Goal: Information Seeking & Learning: Learn about a topic

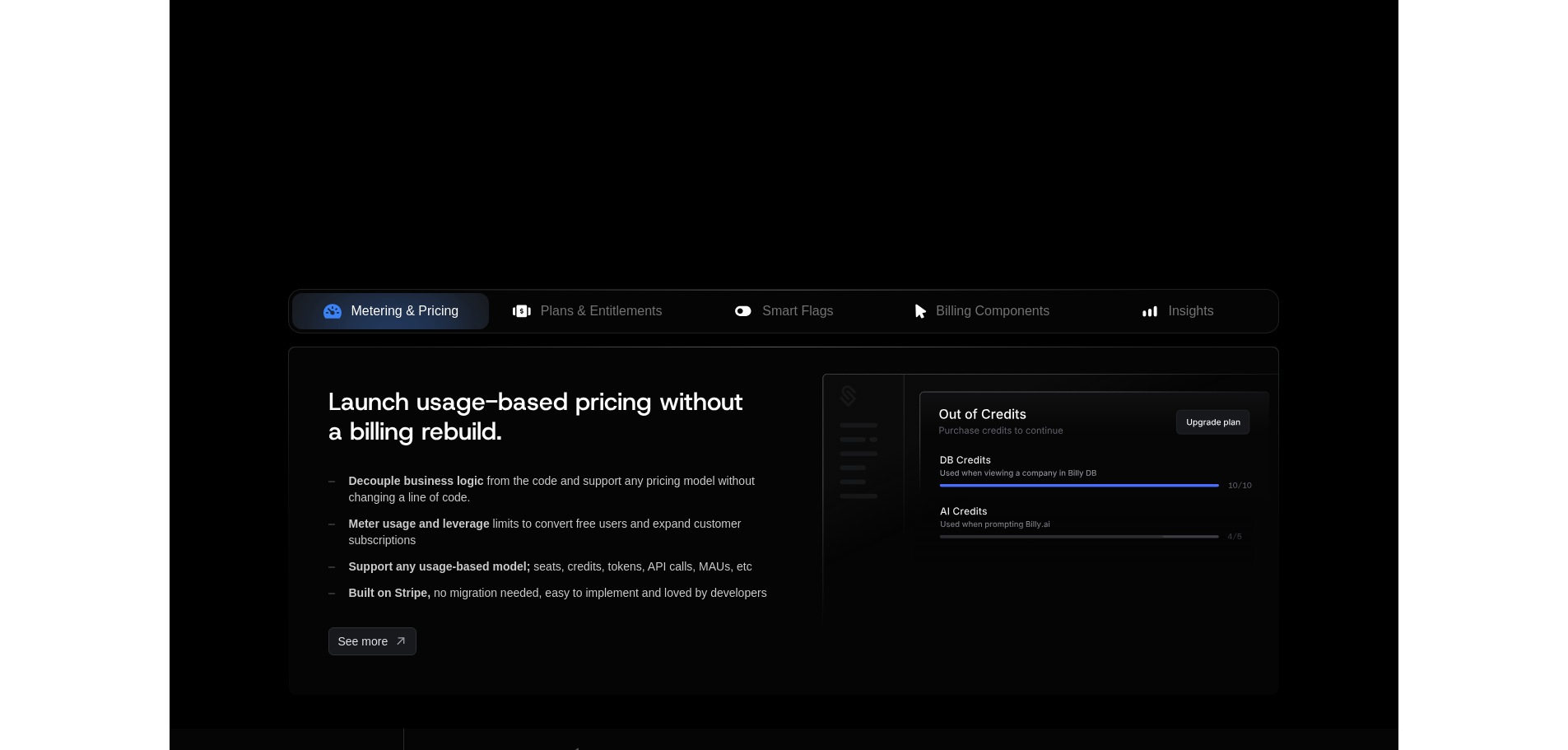
scroll to position [494, 0]
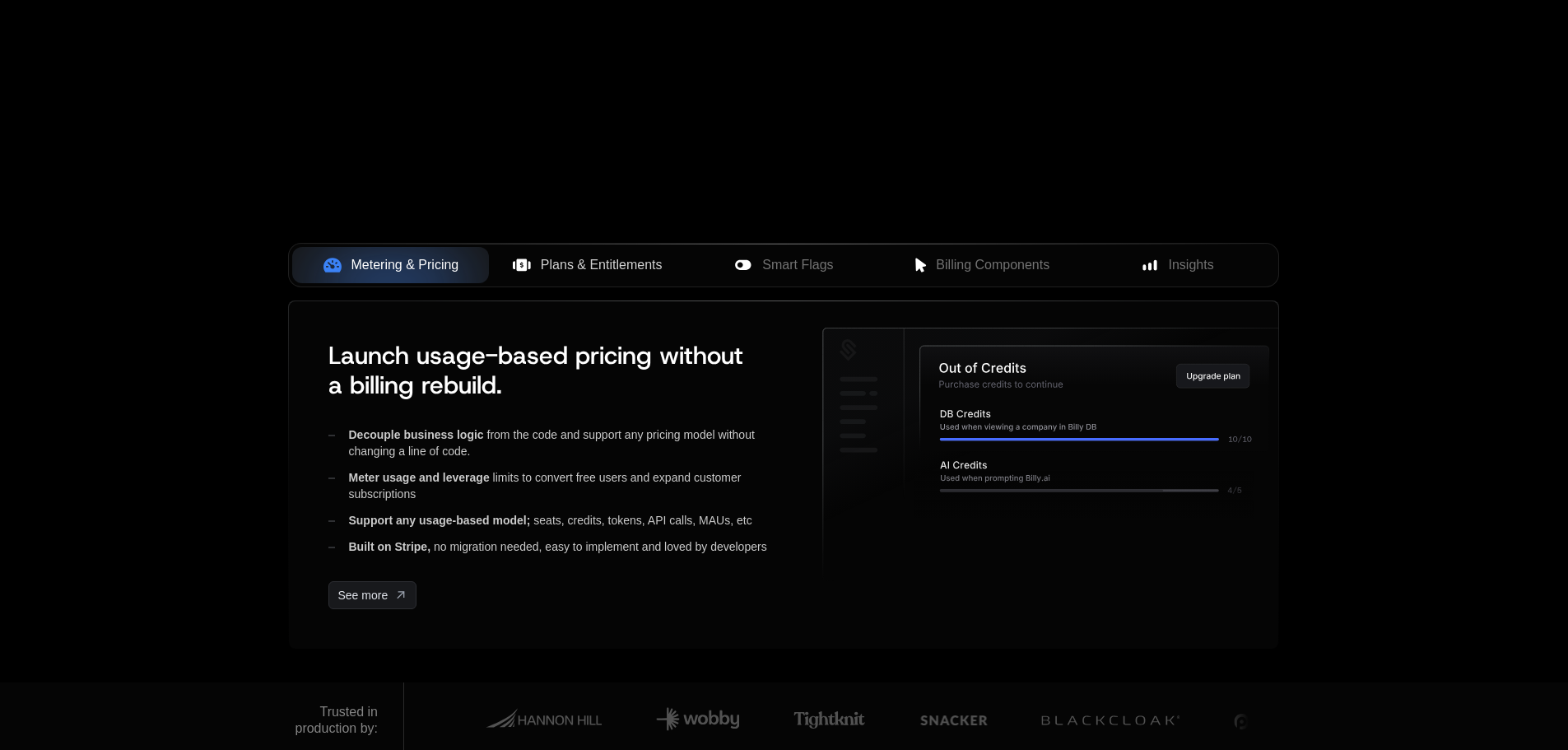
click at [582, 272] on span "Plans & Entitlements" at bounding box center [602, 265] width 122 height 20
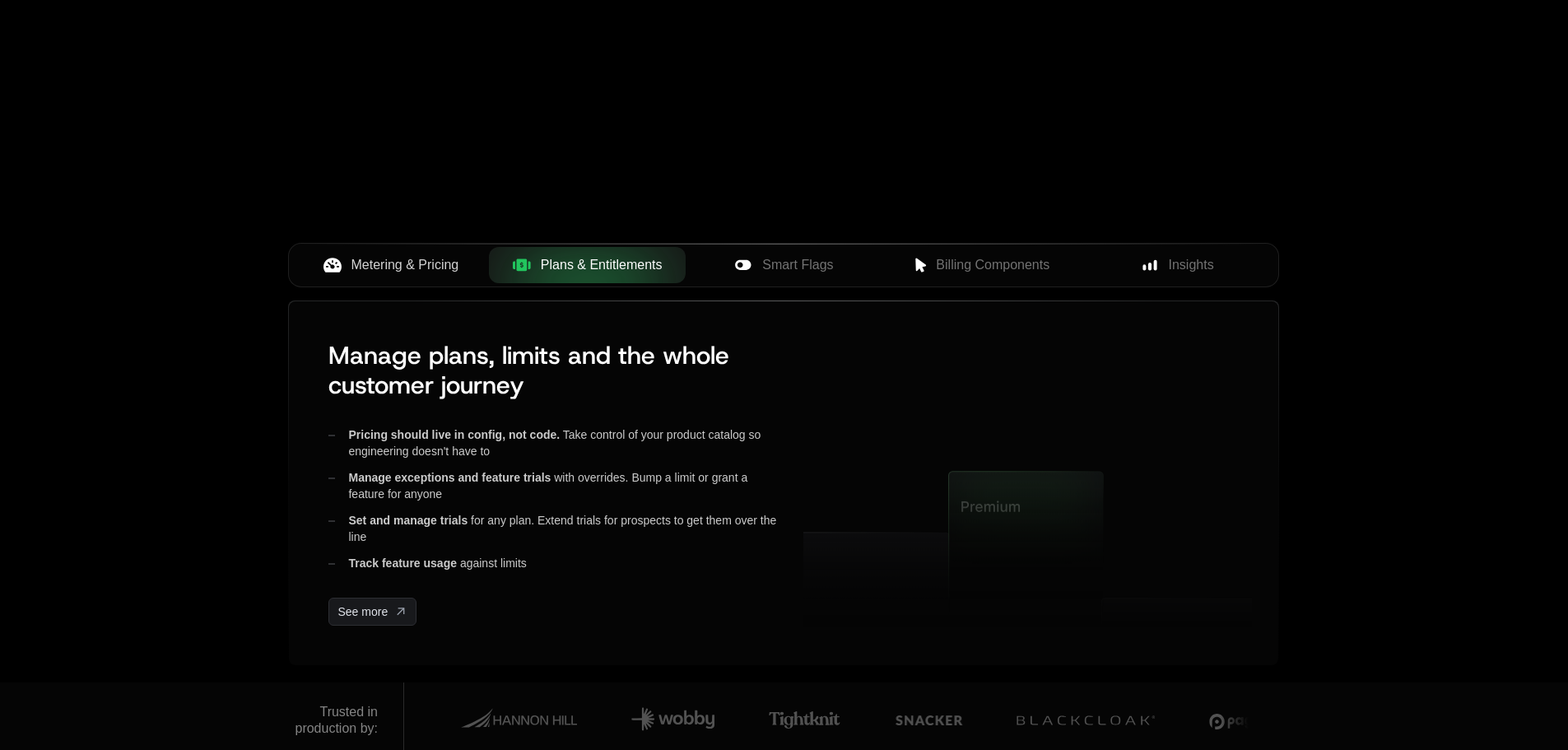
click at [429, 274] on span "Metering & Pricing" at bounding box center [405, 265] width 108 height 20
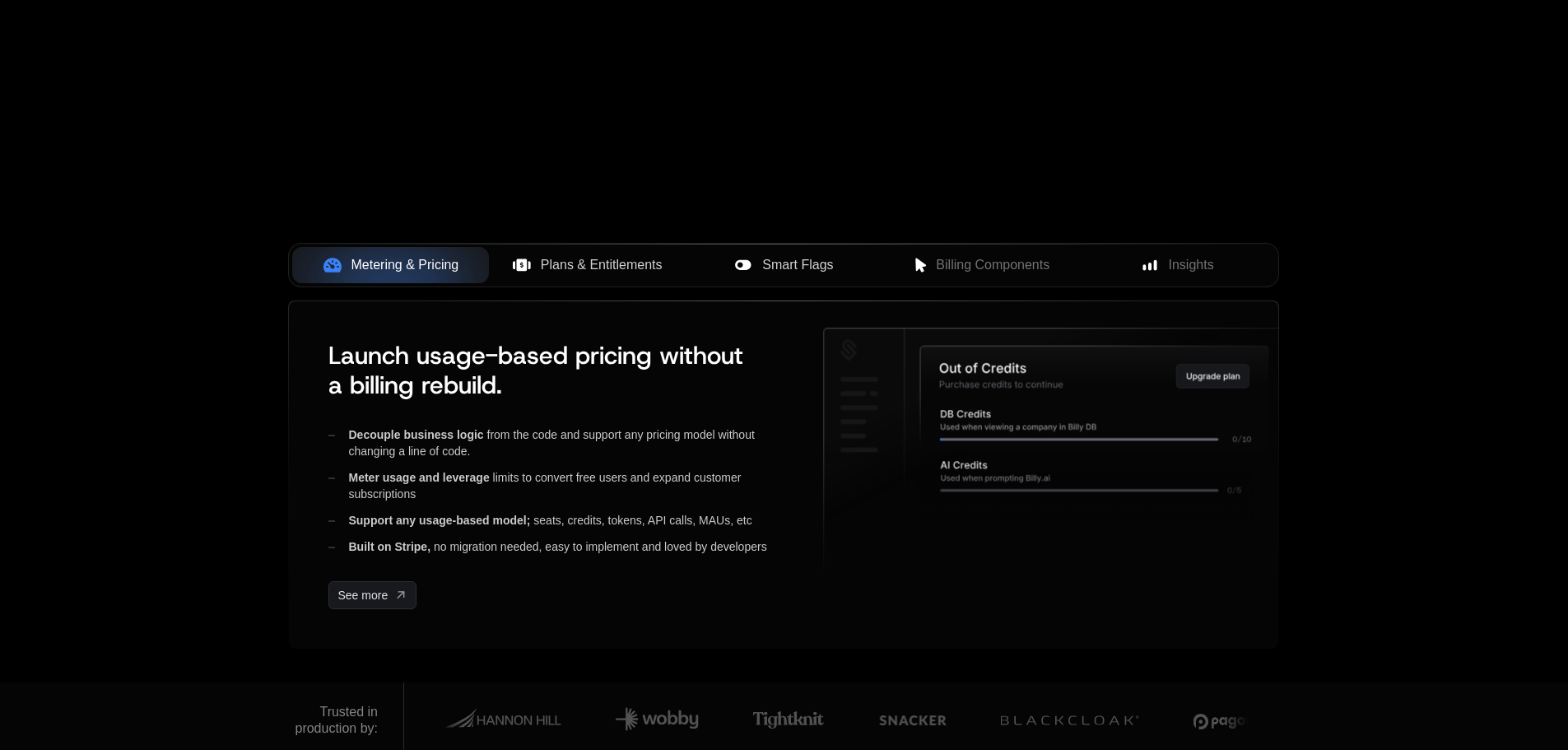
click at [740, 275] on div "Smart Flags" at bounding box center [783, 265] width 170 height 20
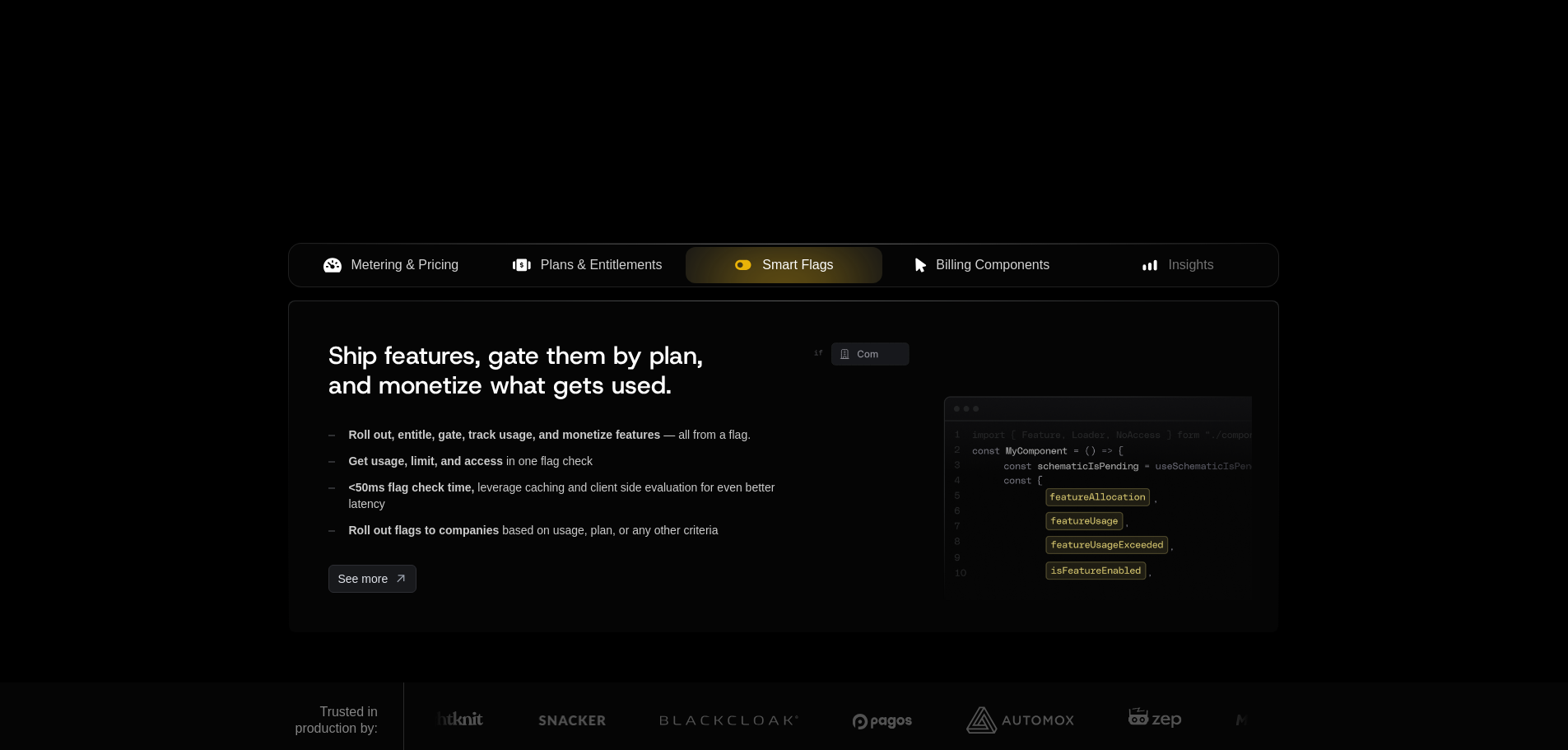
click at [969, 276] on button "Billing Components" at bounding box center [980, 265] width 196 height 36
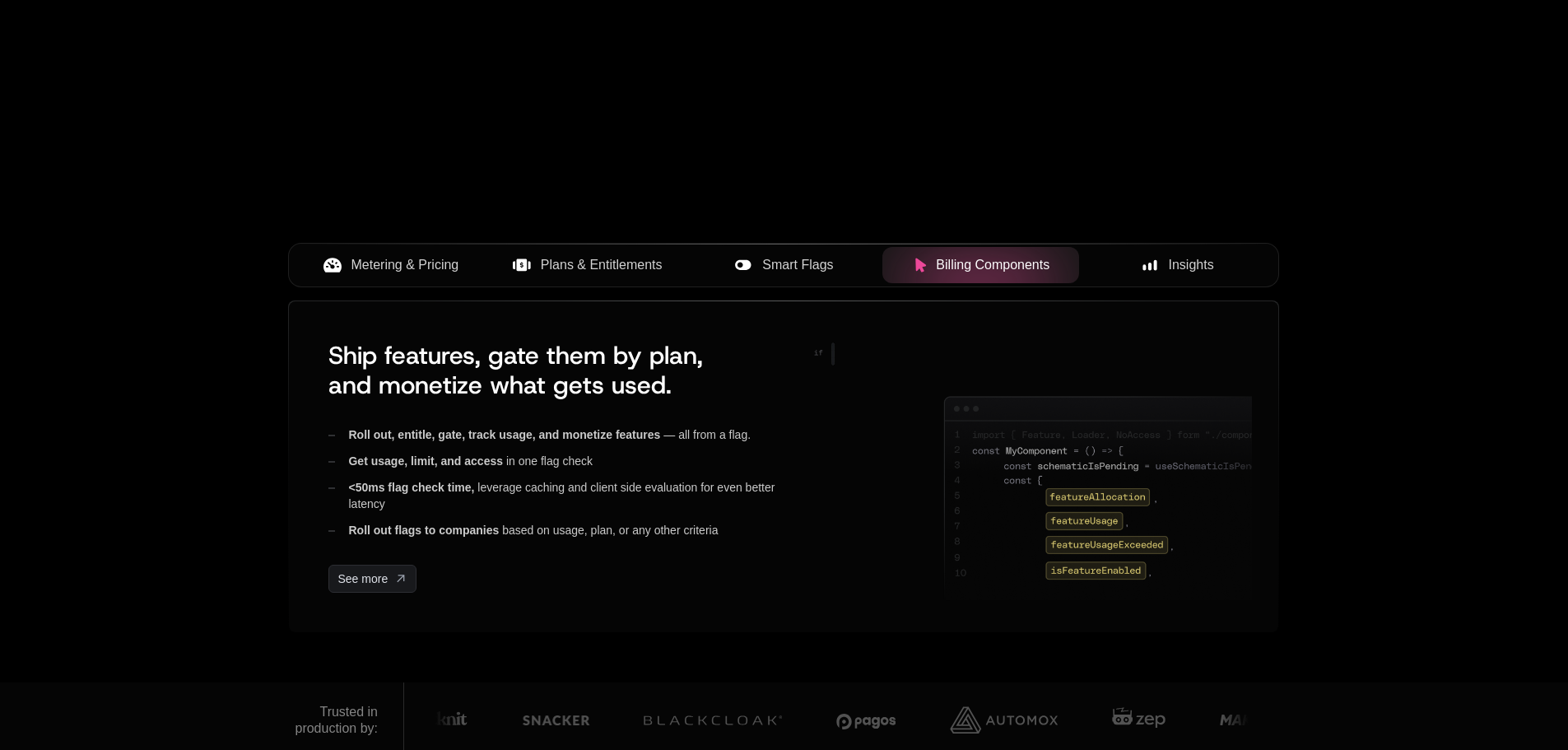
click at [1127, 274] on div "Insights" at bounding box center [1176, 265] width 170 height 20
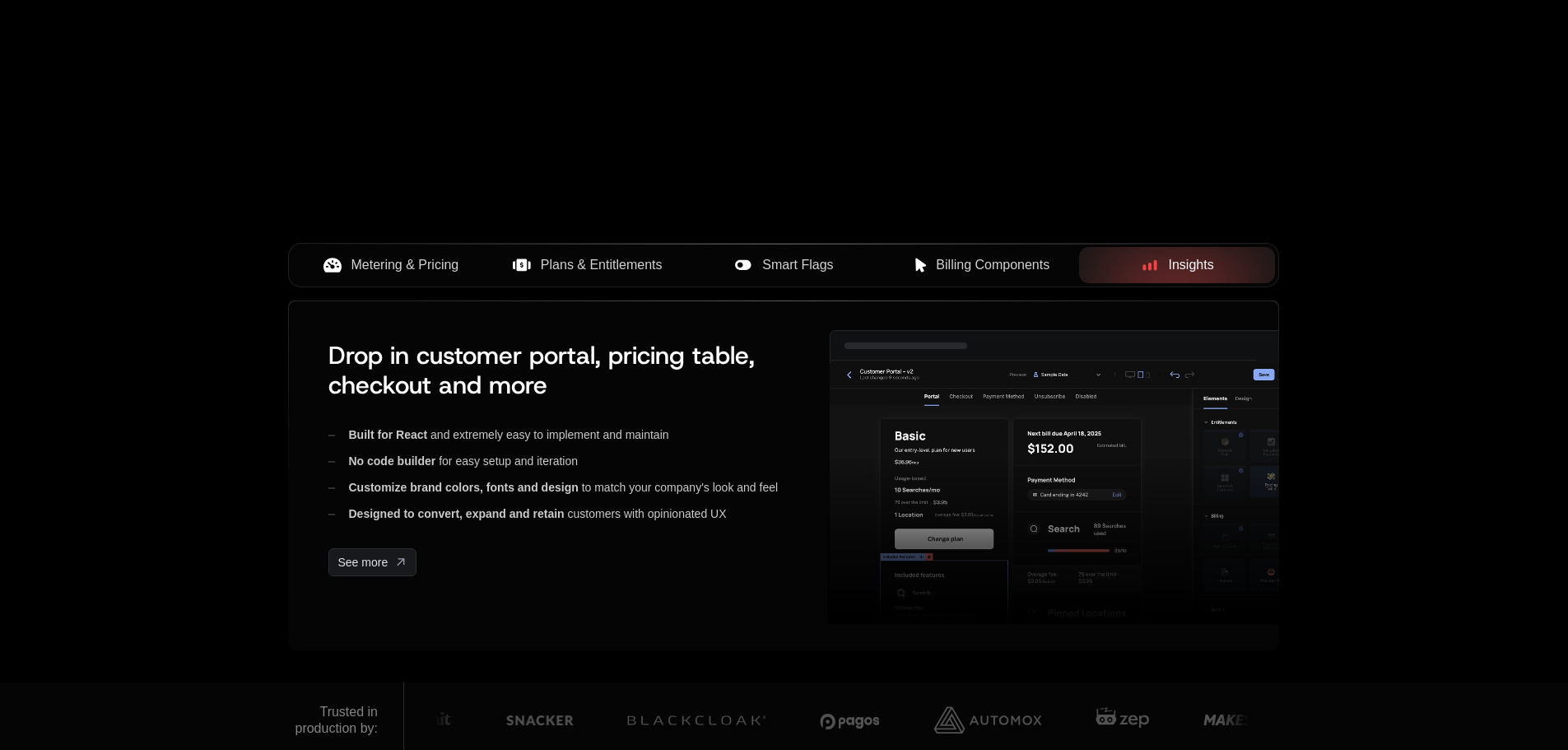
click at [960, 272] on span "Billing Components" at bounding box center [992, 265] width 114 height 20
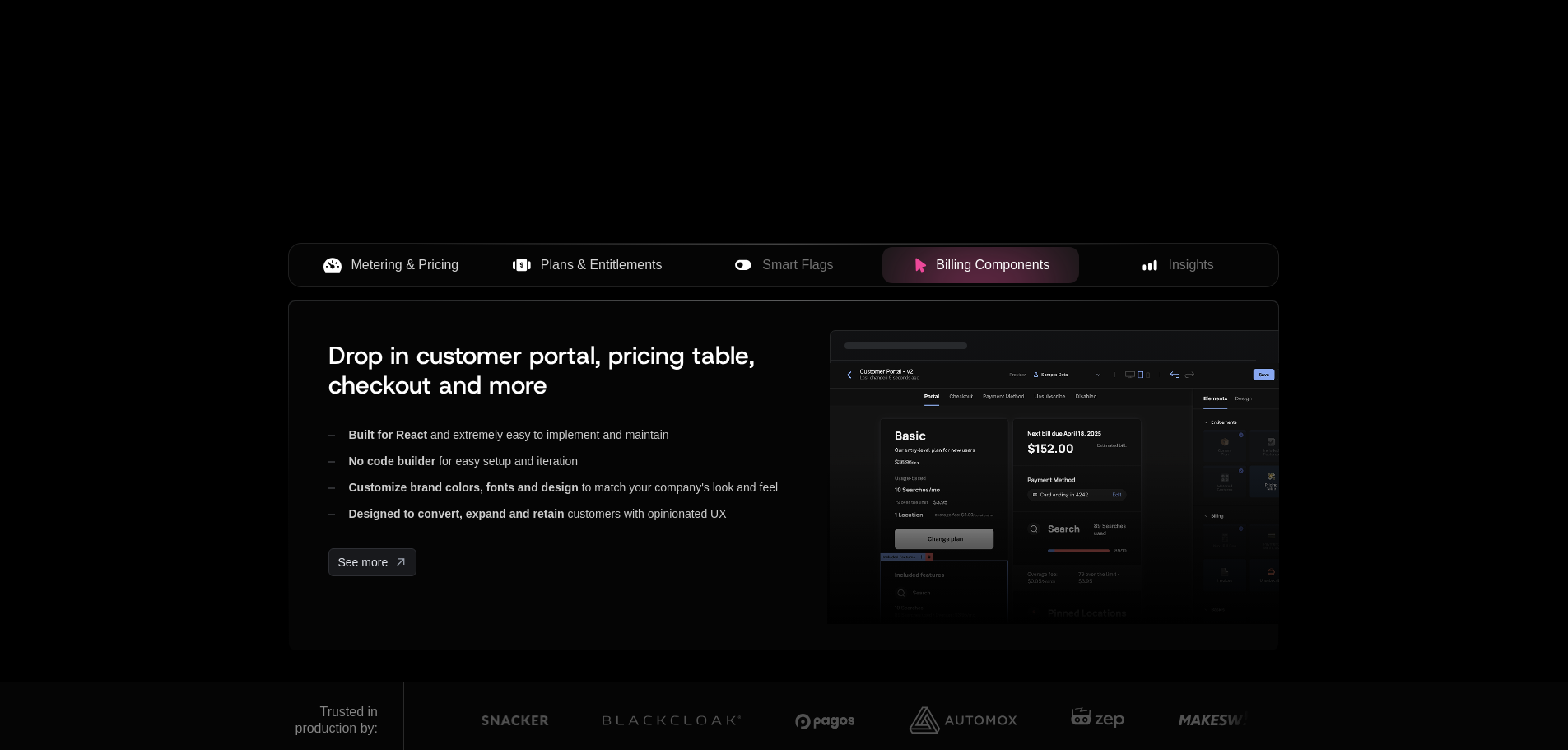
drag, startPoint x: 767, startPoint y: 268, endPoint x: 641, endPoint y: 279, distance: 126.5
click at [760, 278] on button "Smart Flags" at bounding box center [783, 265] width 196 height 36
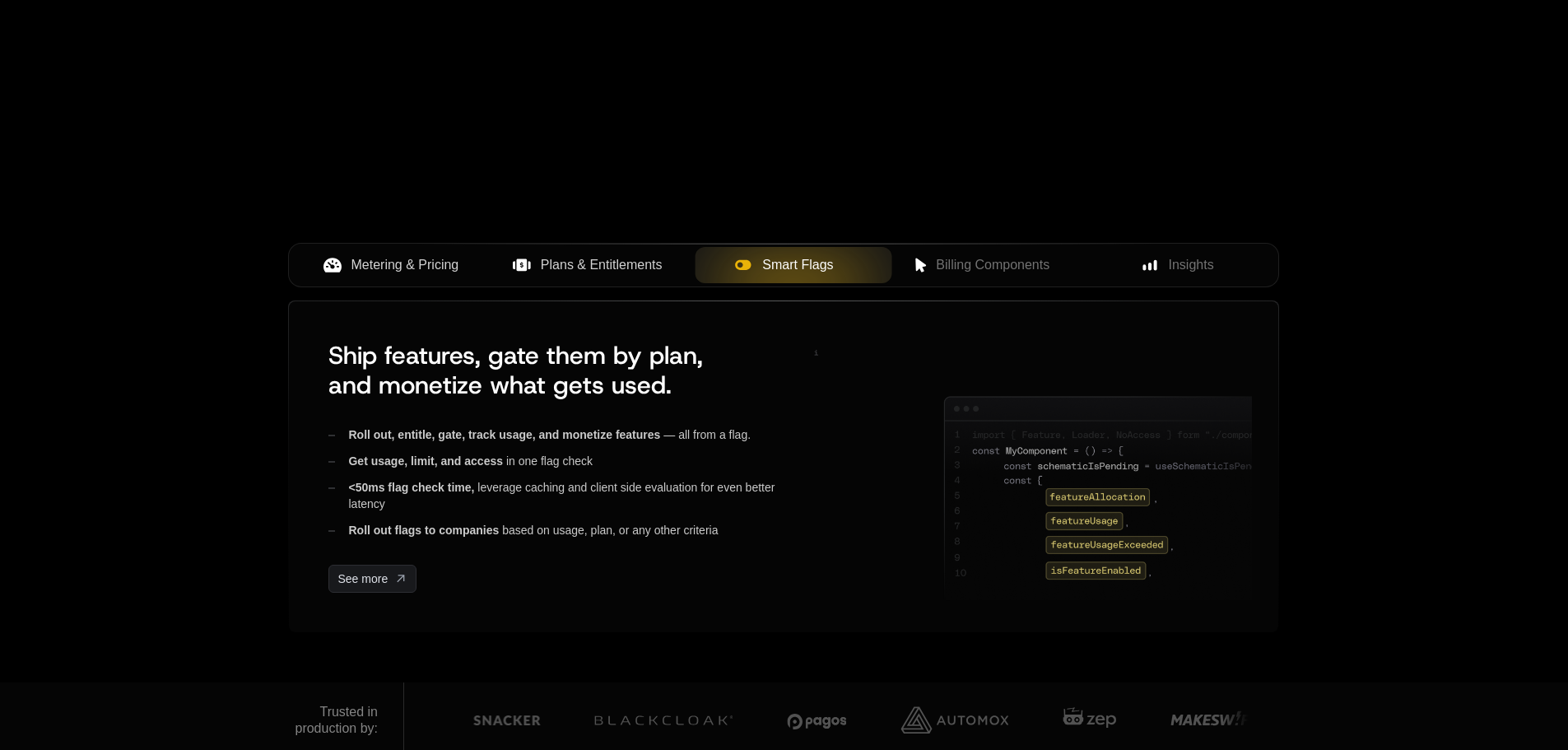
click at [568, 264] on span "Plans & Entitlements" at bounding box center [602, 265] width 122 height 20
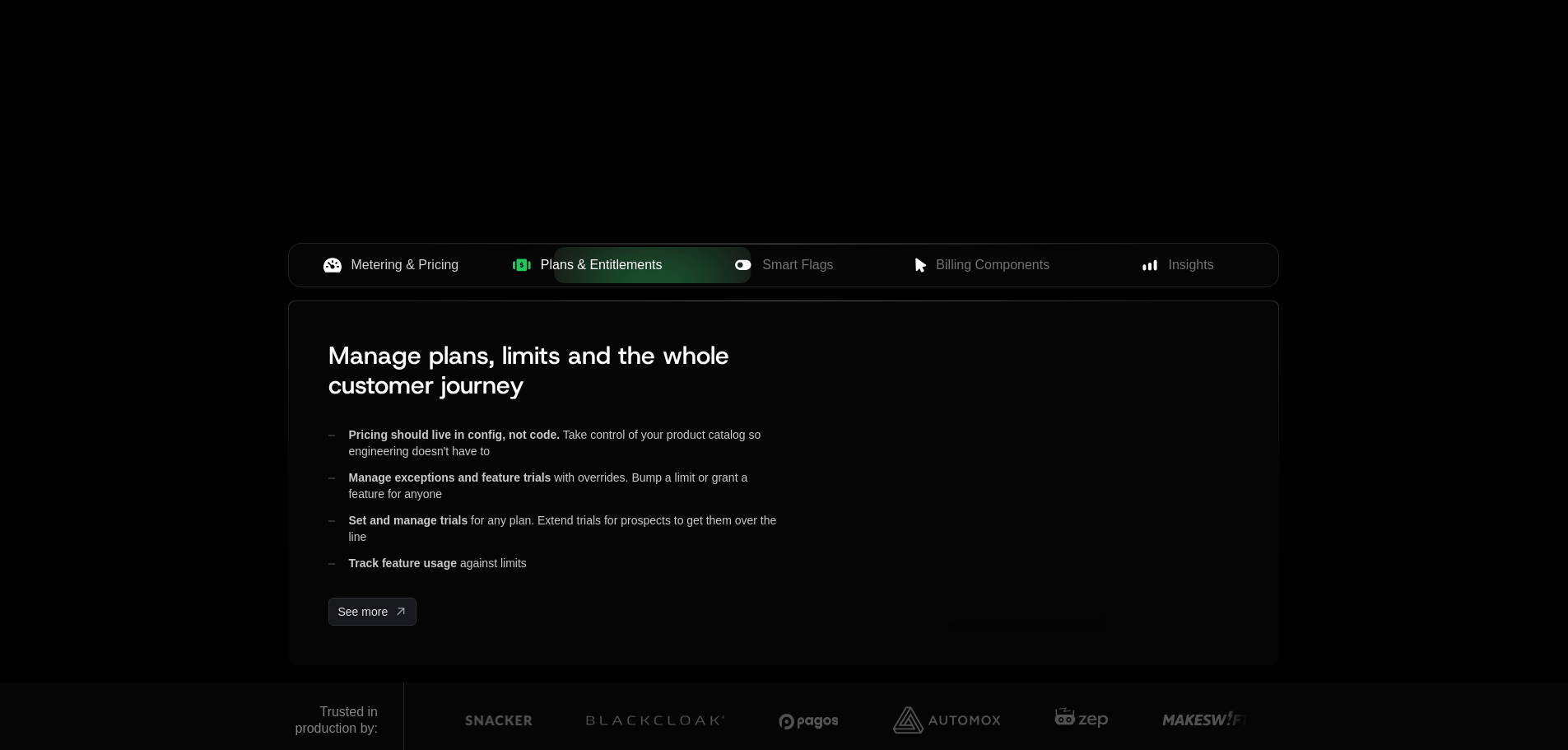
click at [401, 263] on span "Metering & Pricing" at bounding box center [405, 265] width 108 height 20
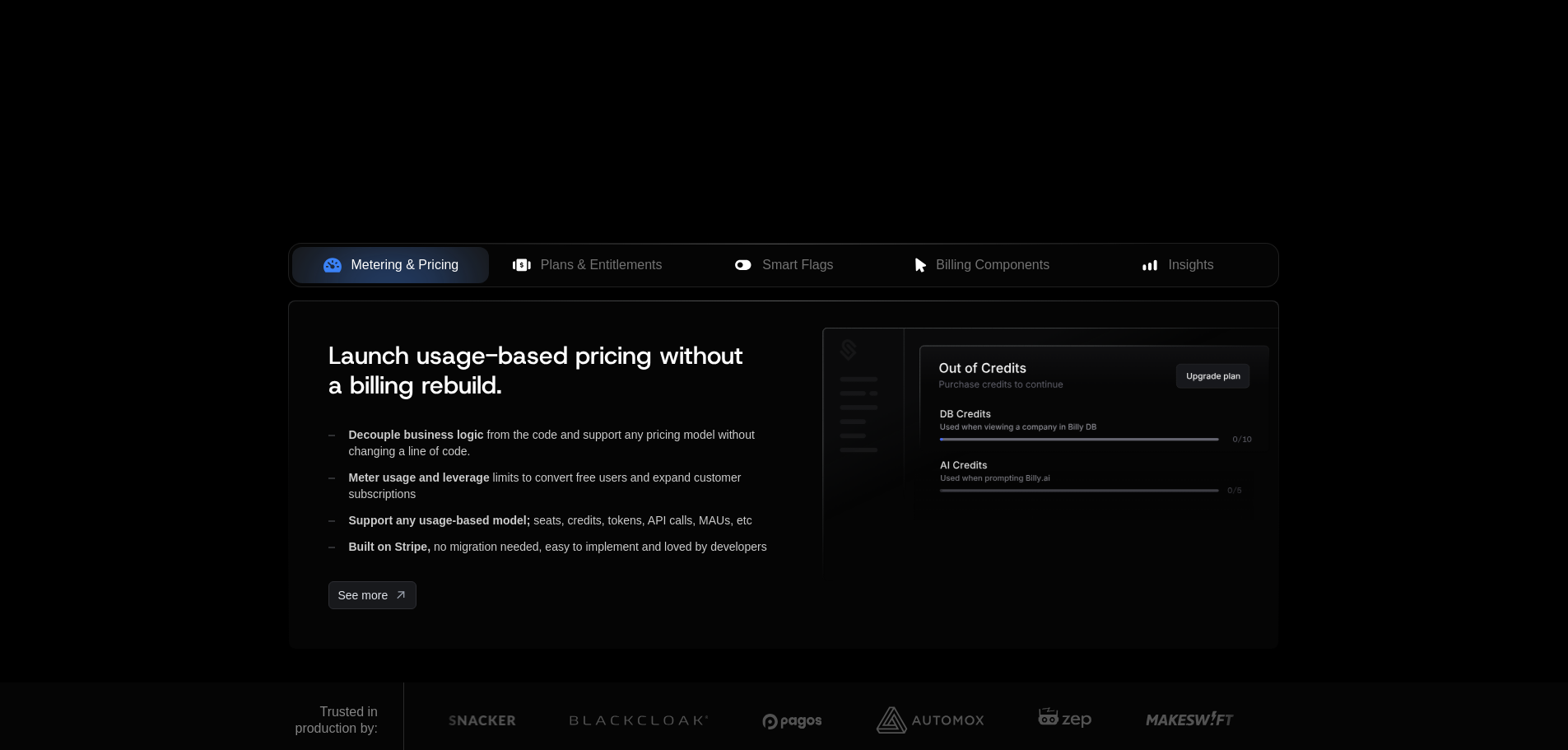
click at [576, 262] on span "Plans & Entitlements" at bounding box center [602, 265] width 122 height 20
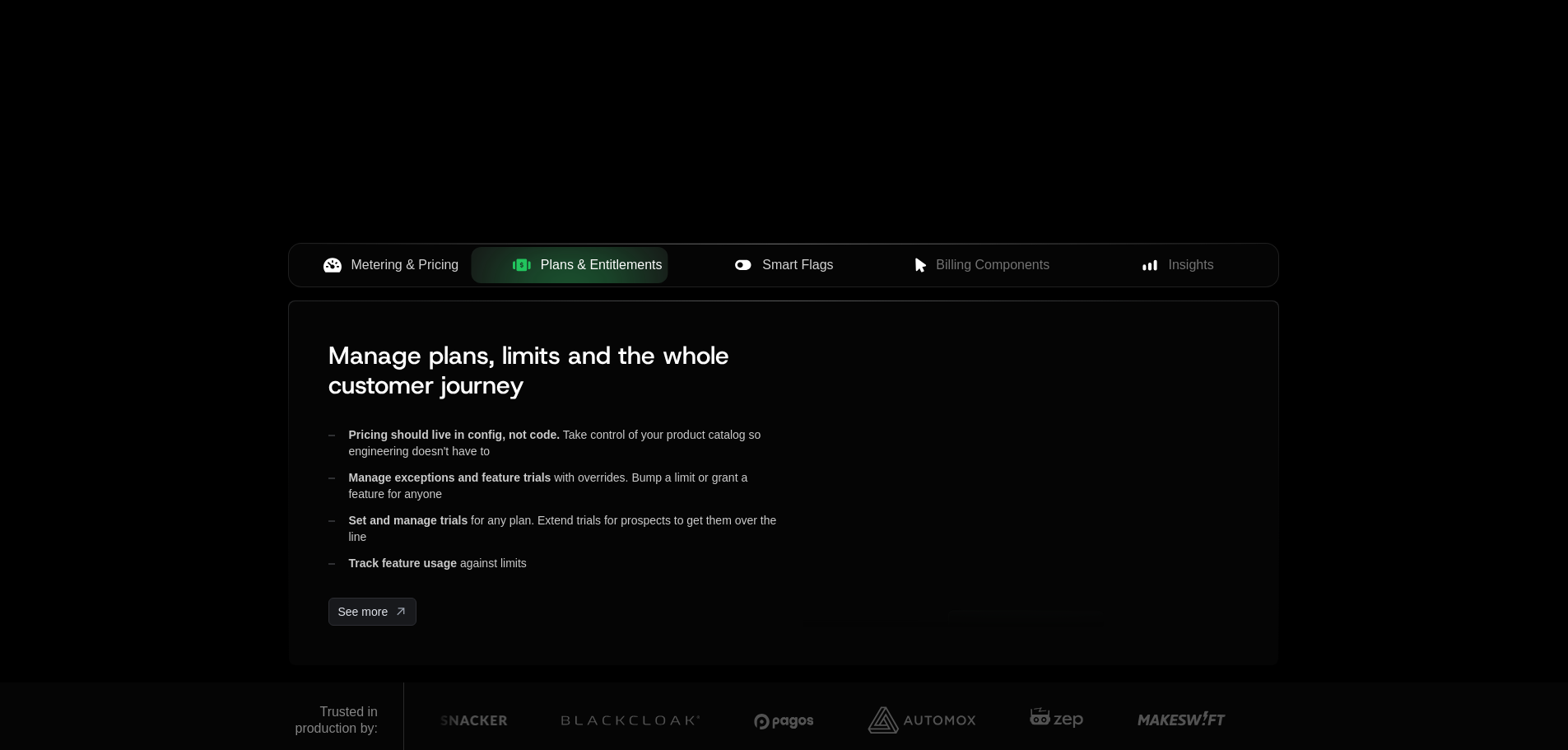
click at [712, 263] on div "Smart Flags" at bounding box center [783, 265] width 170 height 20
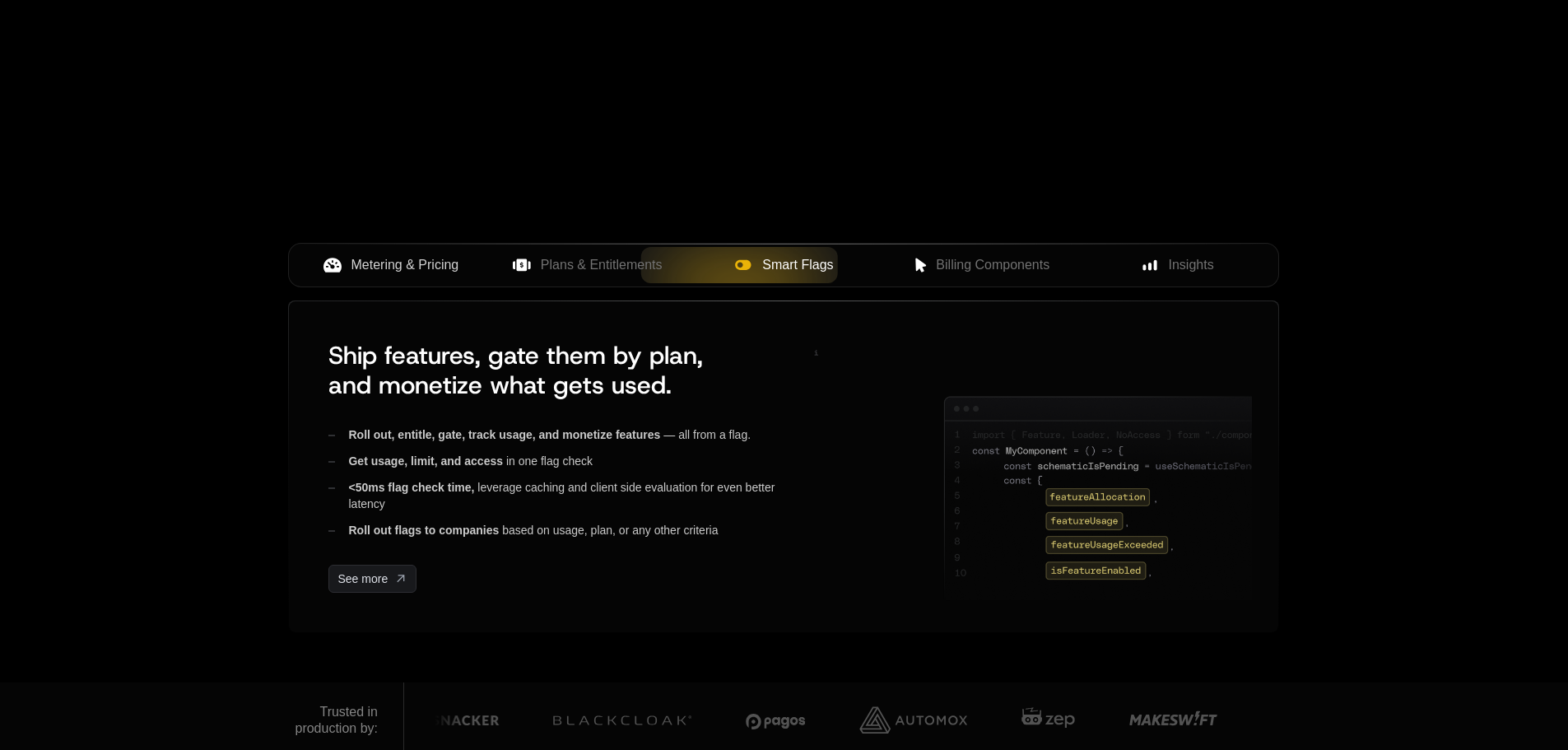
click at [848, 267] on div "Smart Flags" at bounding box center [783, 265] width 170 height 20
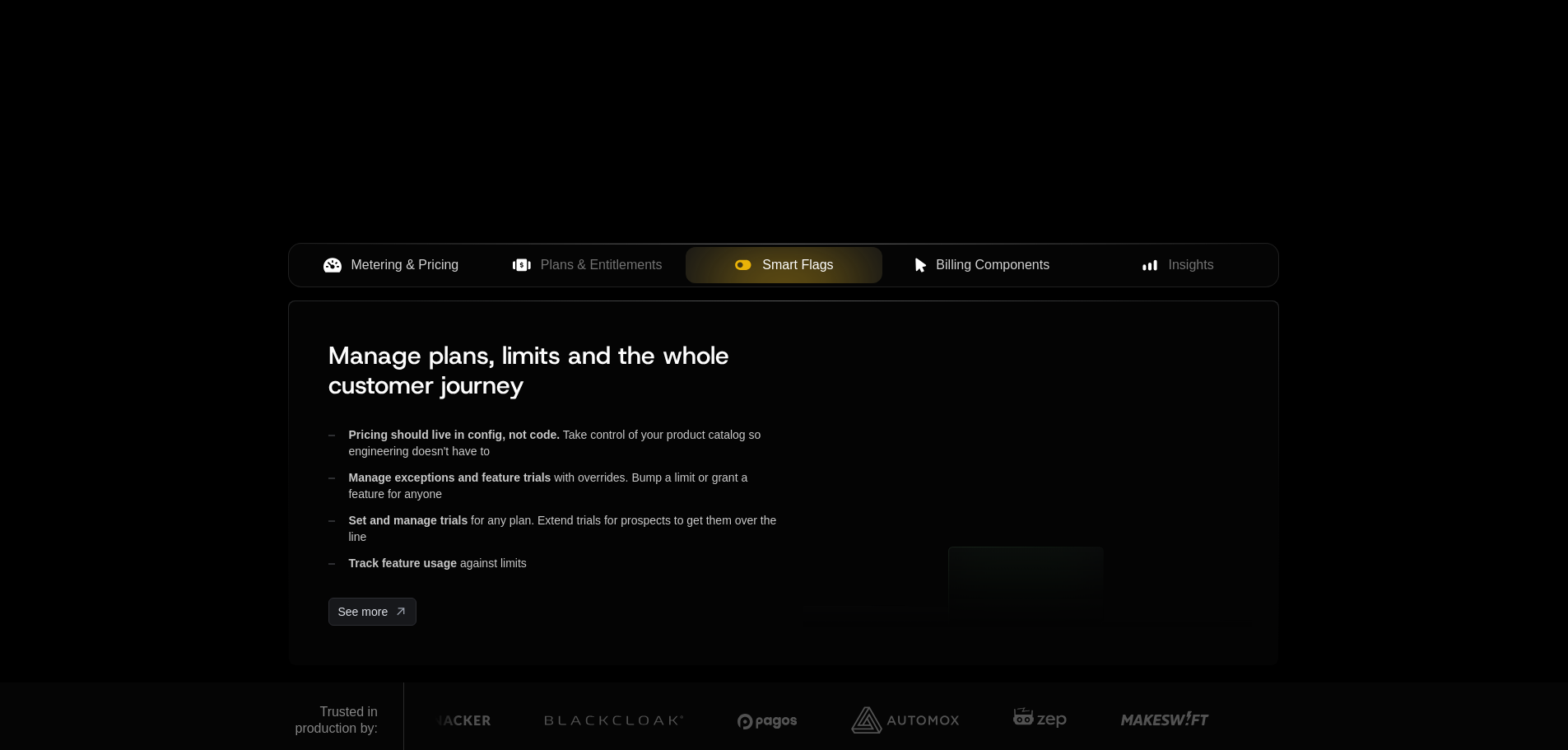
click at [978, 267] on span "Billing Components" at bounding box center [992, 265] width 114 height 20
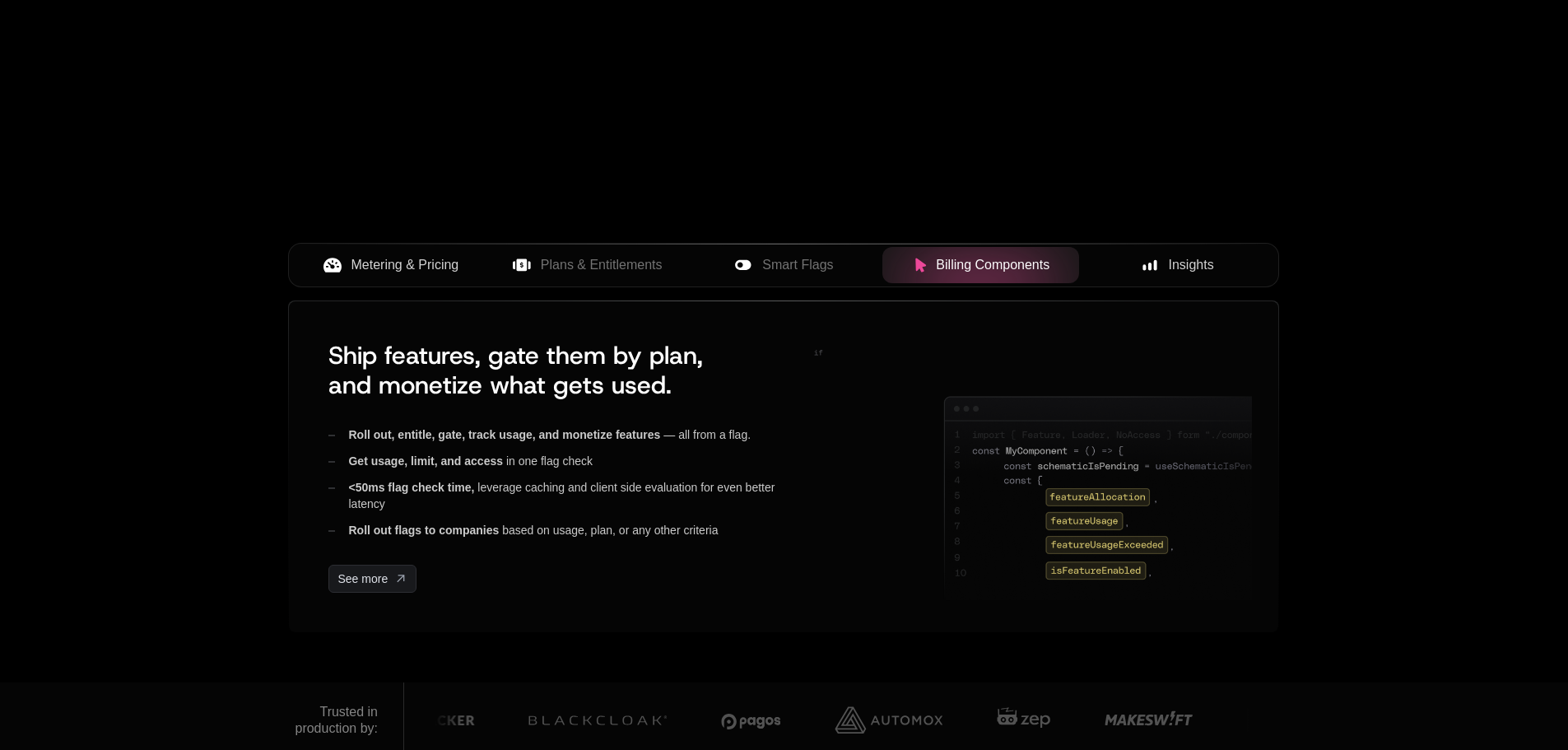
click at [1146, 267] on icon at bounding box center [1150, 265] width 15 height 15
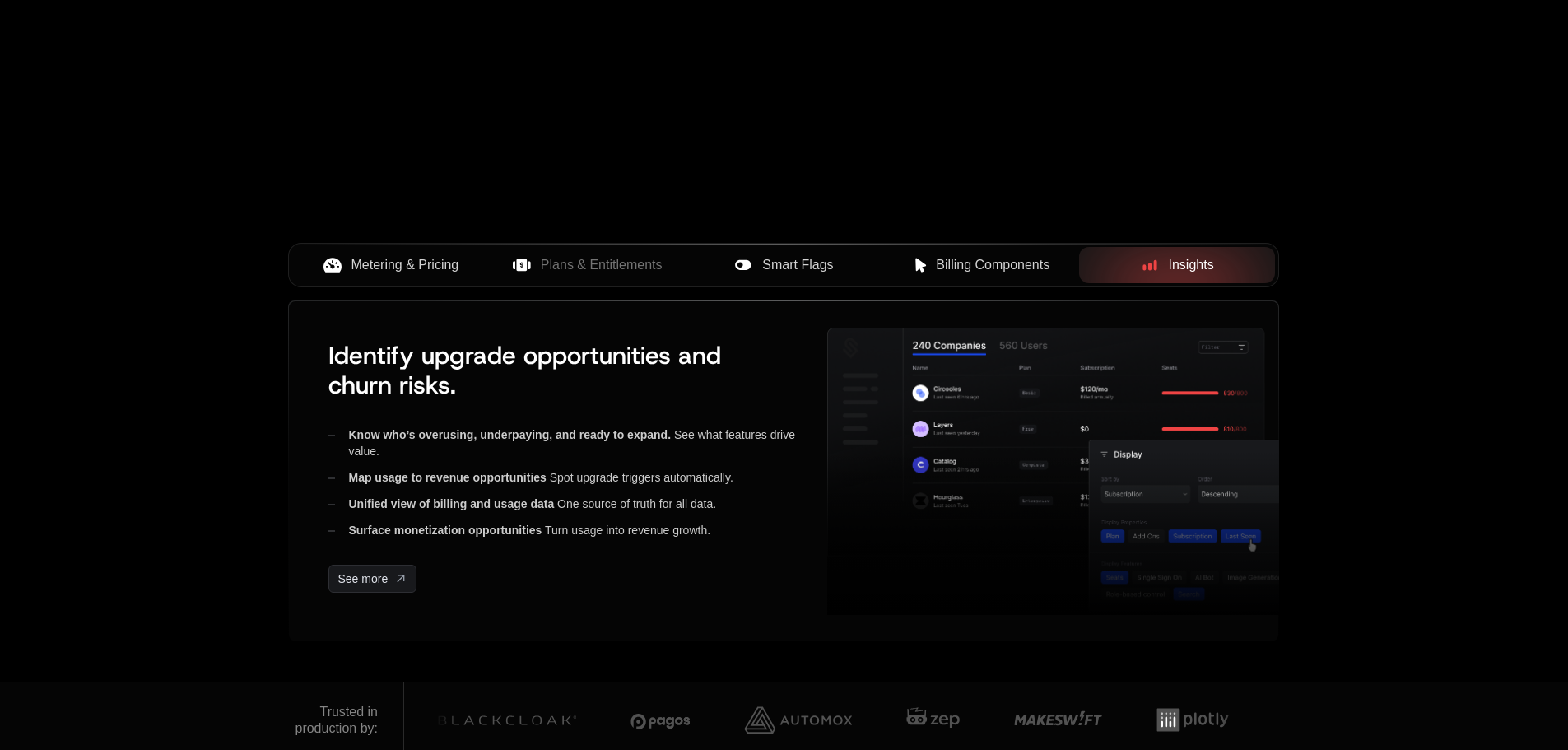
click at [804, 269] on span "Smart Flags" at bounding box center [797, 265] width 71 height 20
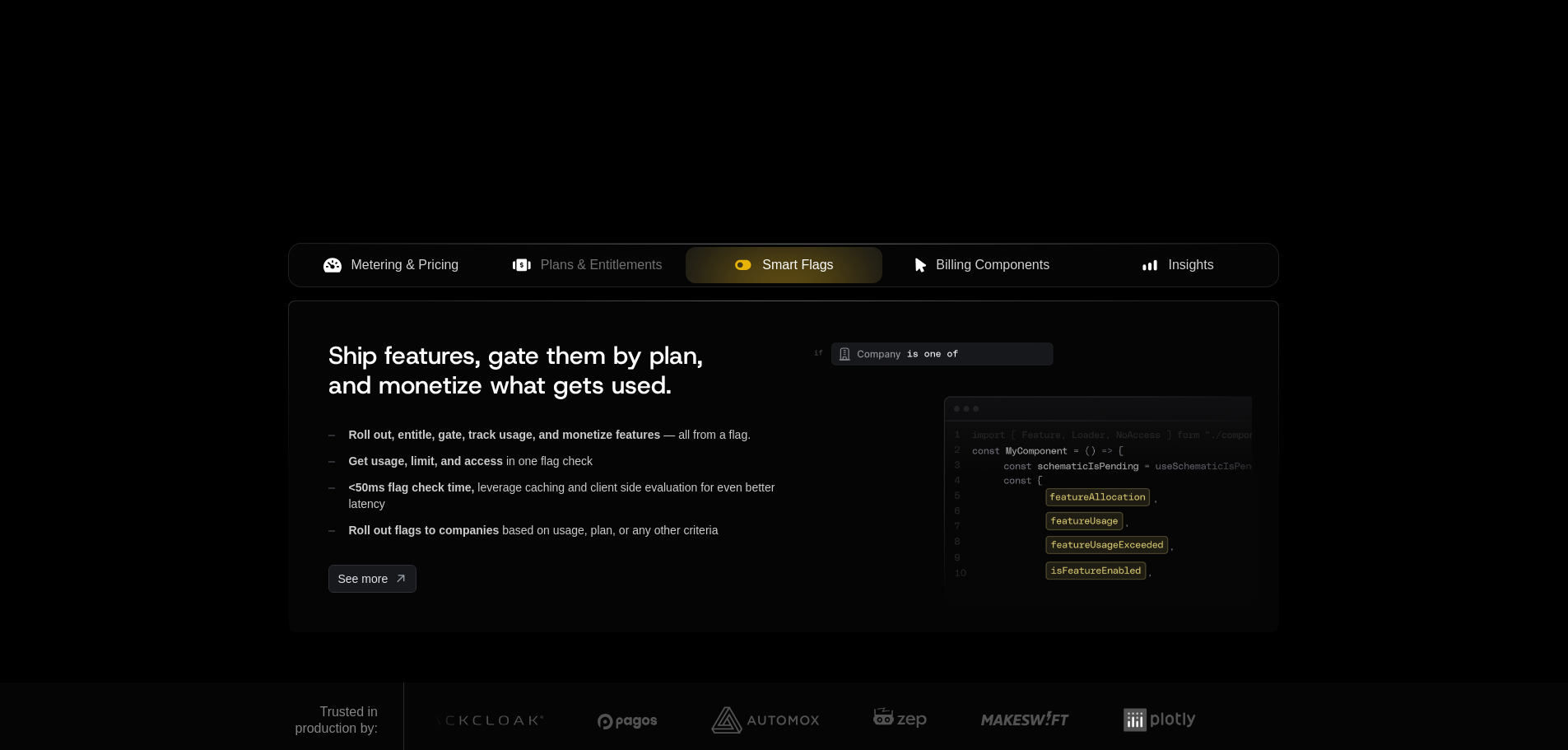
click at [360, 258] on span "Metering & Pricing" at bounding box center [405, 265] width 108 height 20
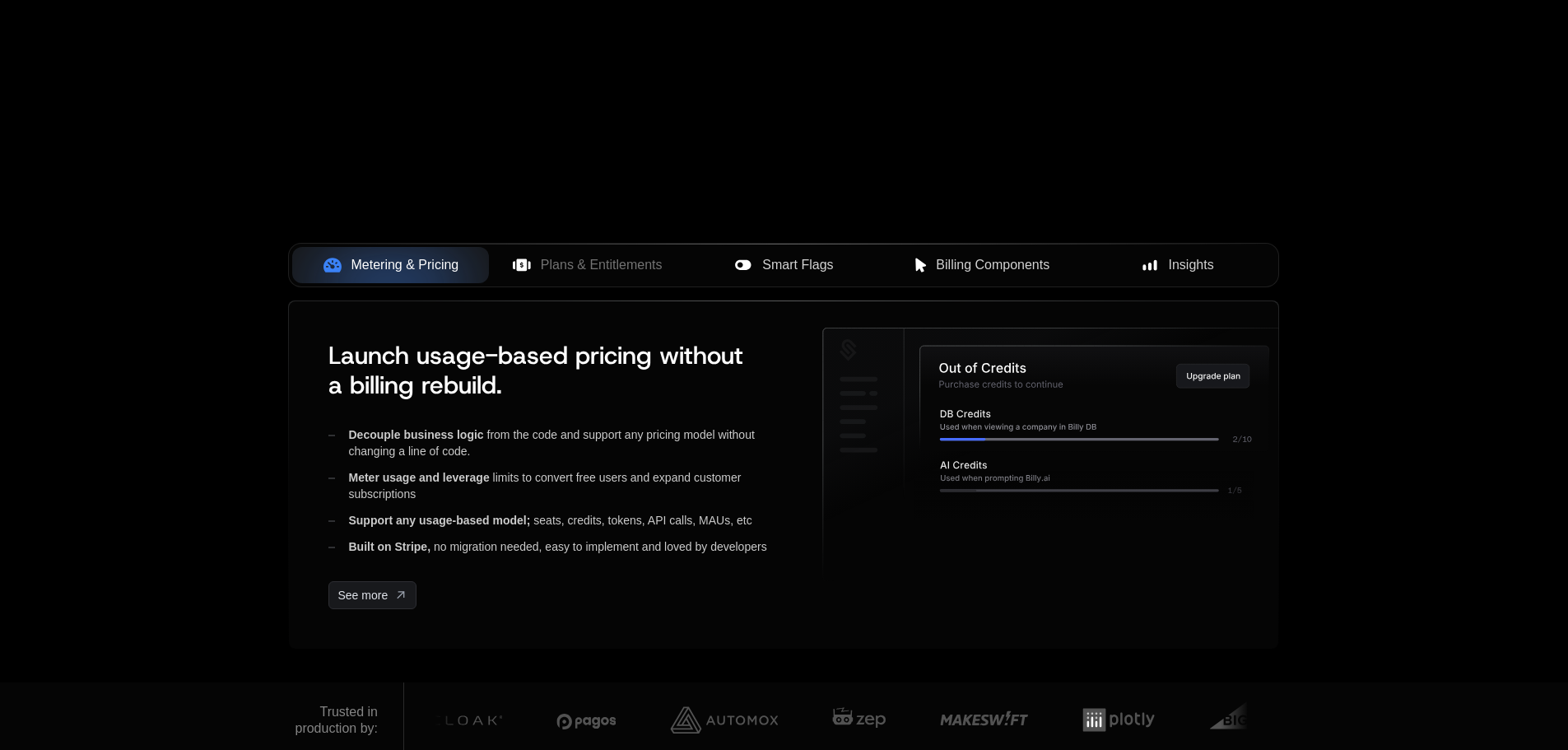
click at [937, 267] on span "Billing Components" at bounding box center [992, 265] width 114 height 20
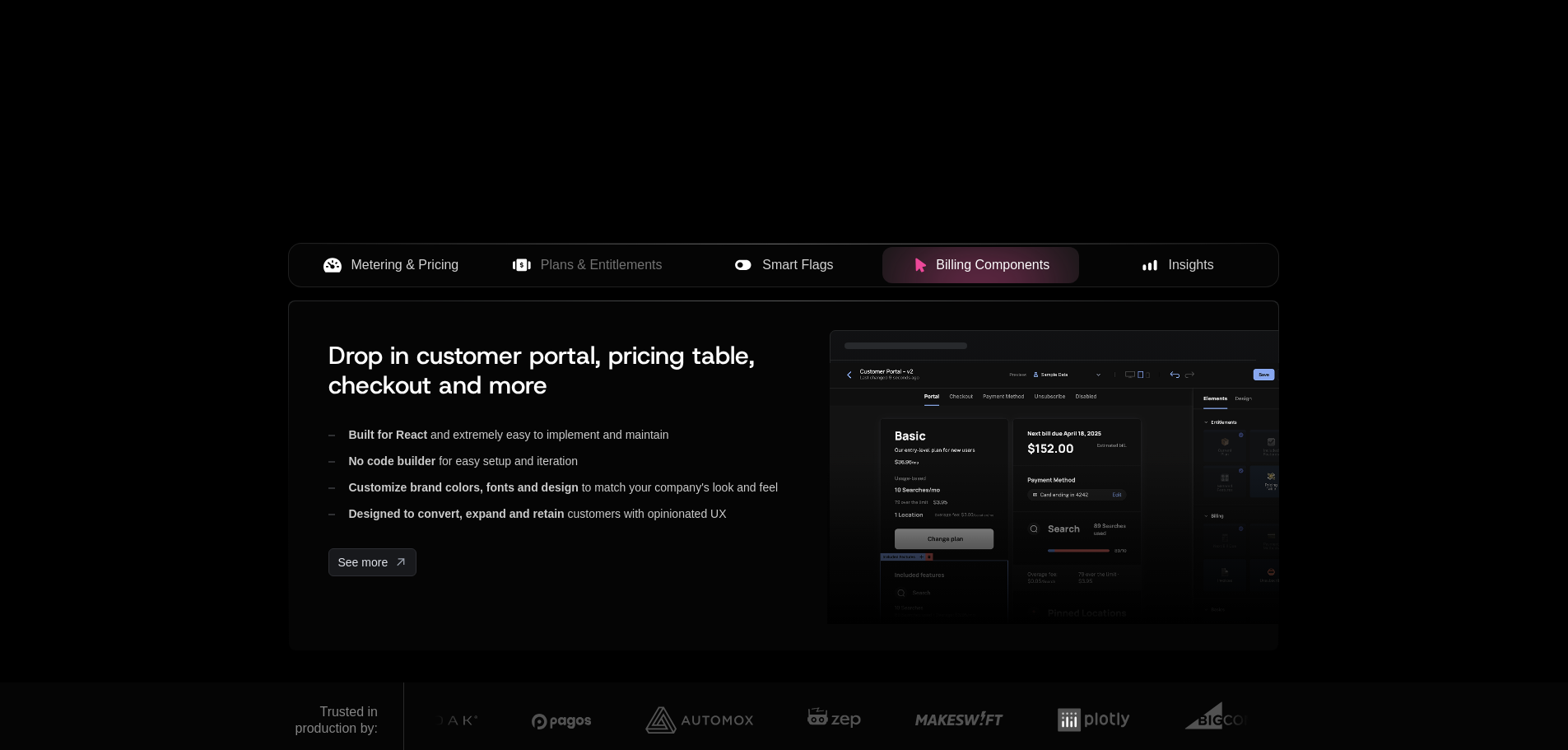
click at [748, 258] on icon at bounding box center [743, 265] width 18 height 18
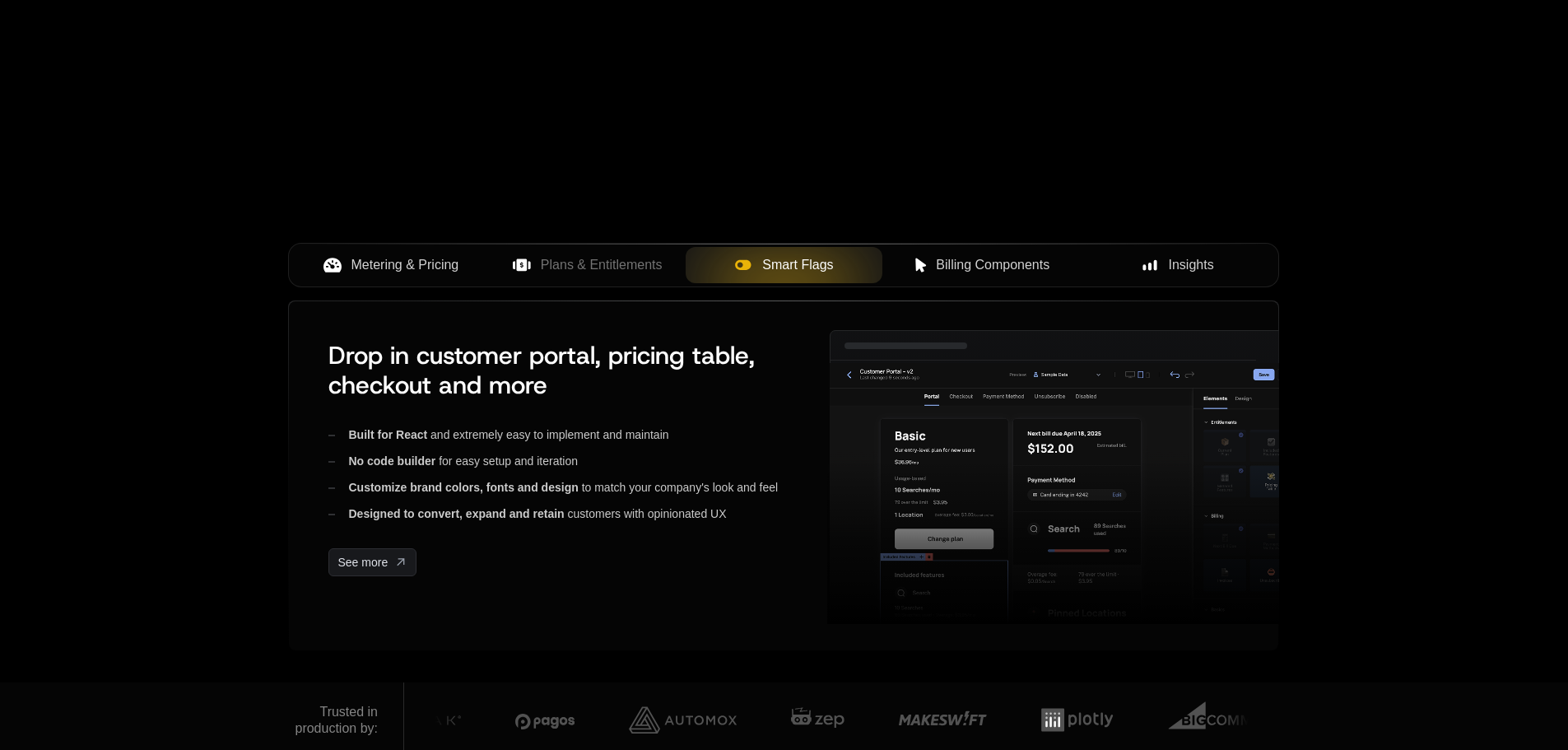
click at [537, 265] on div "Plans & Entitlements" at bounding box center [587, 265] width 170 height 20
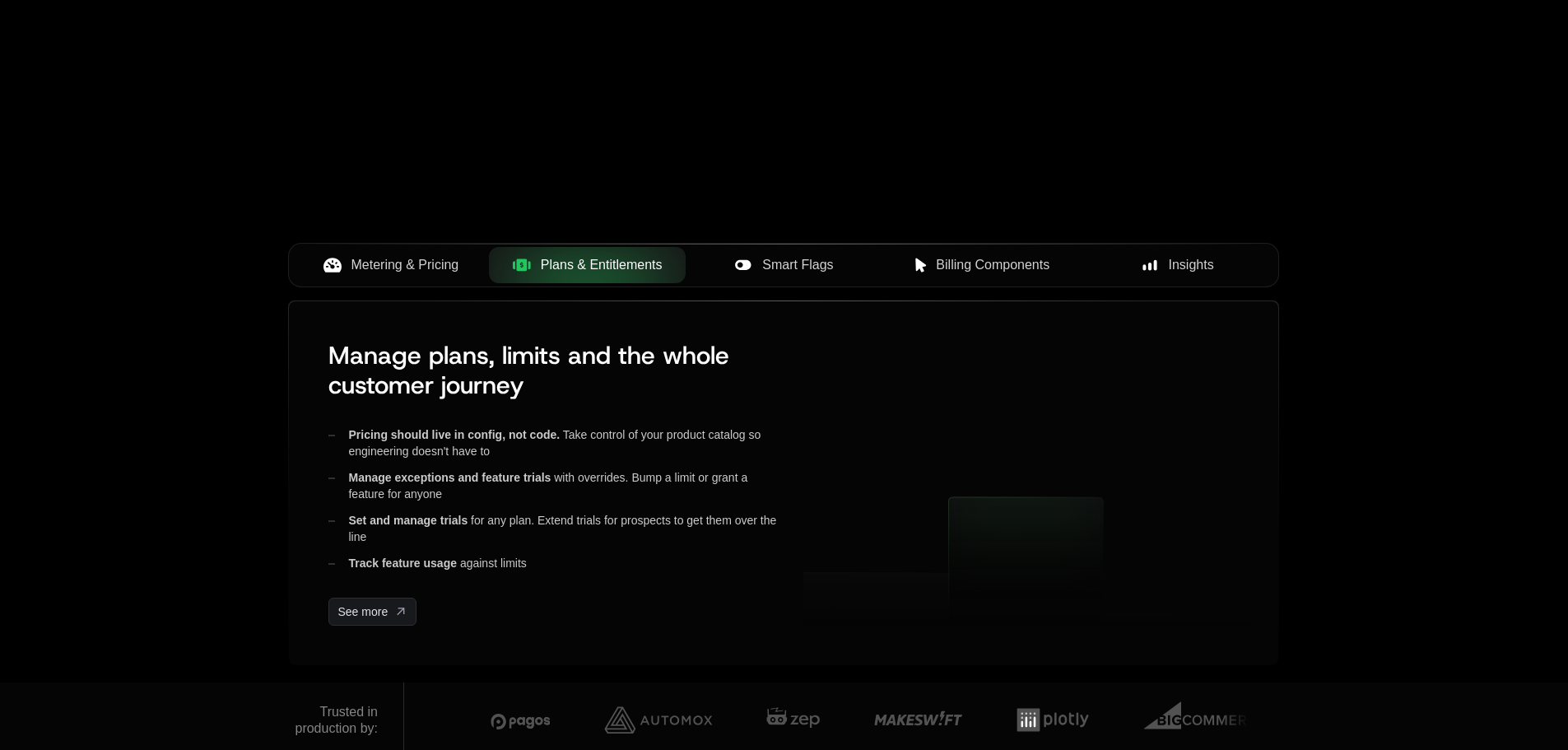
click at [785, 267] on span "Smart Flags" at bounding box center [797, 265] width 71 height 20
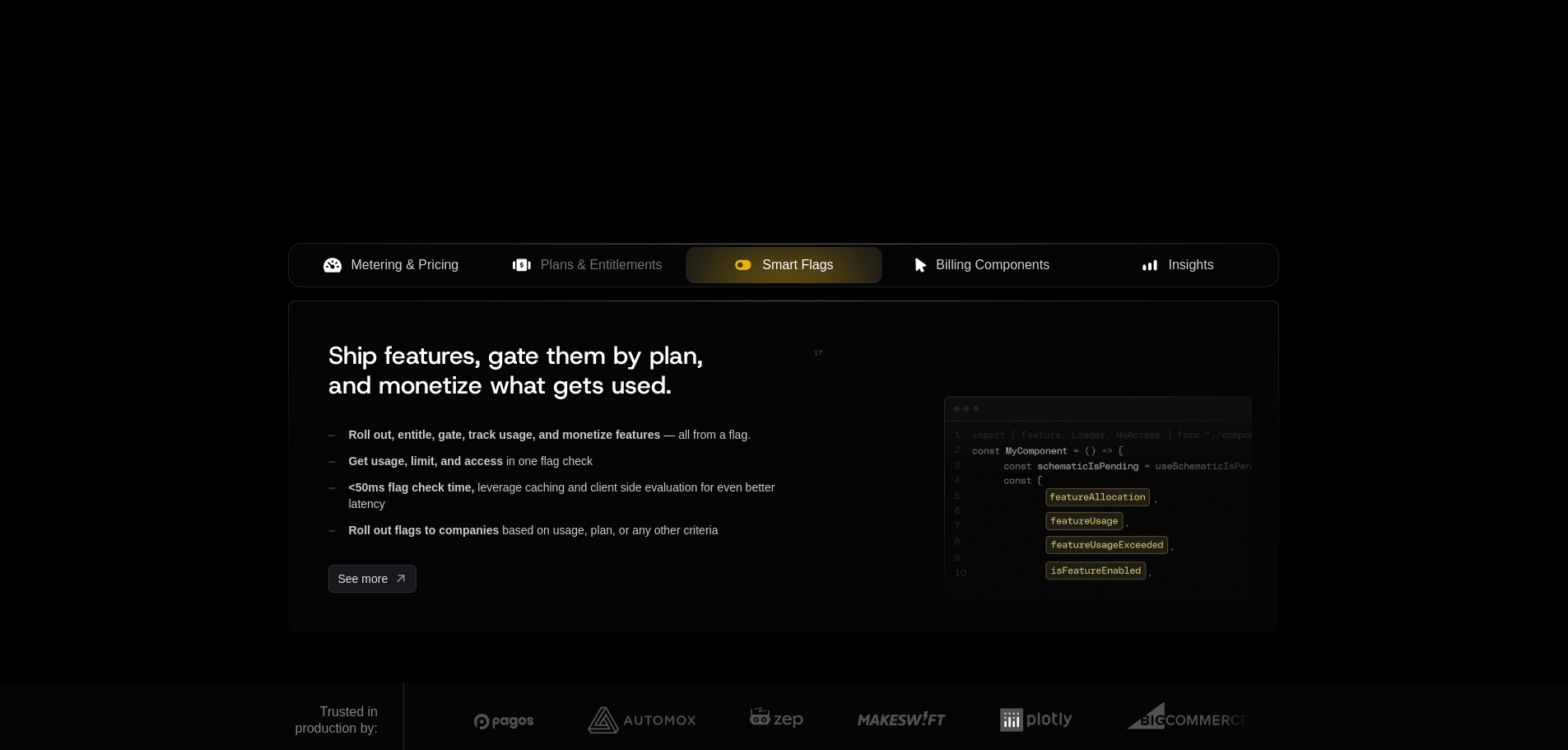
click at [973, 278] on button "Billing Components" at bounding box center [980, 265] width 196 height 36
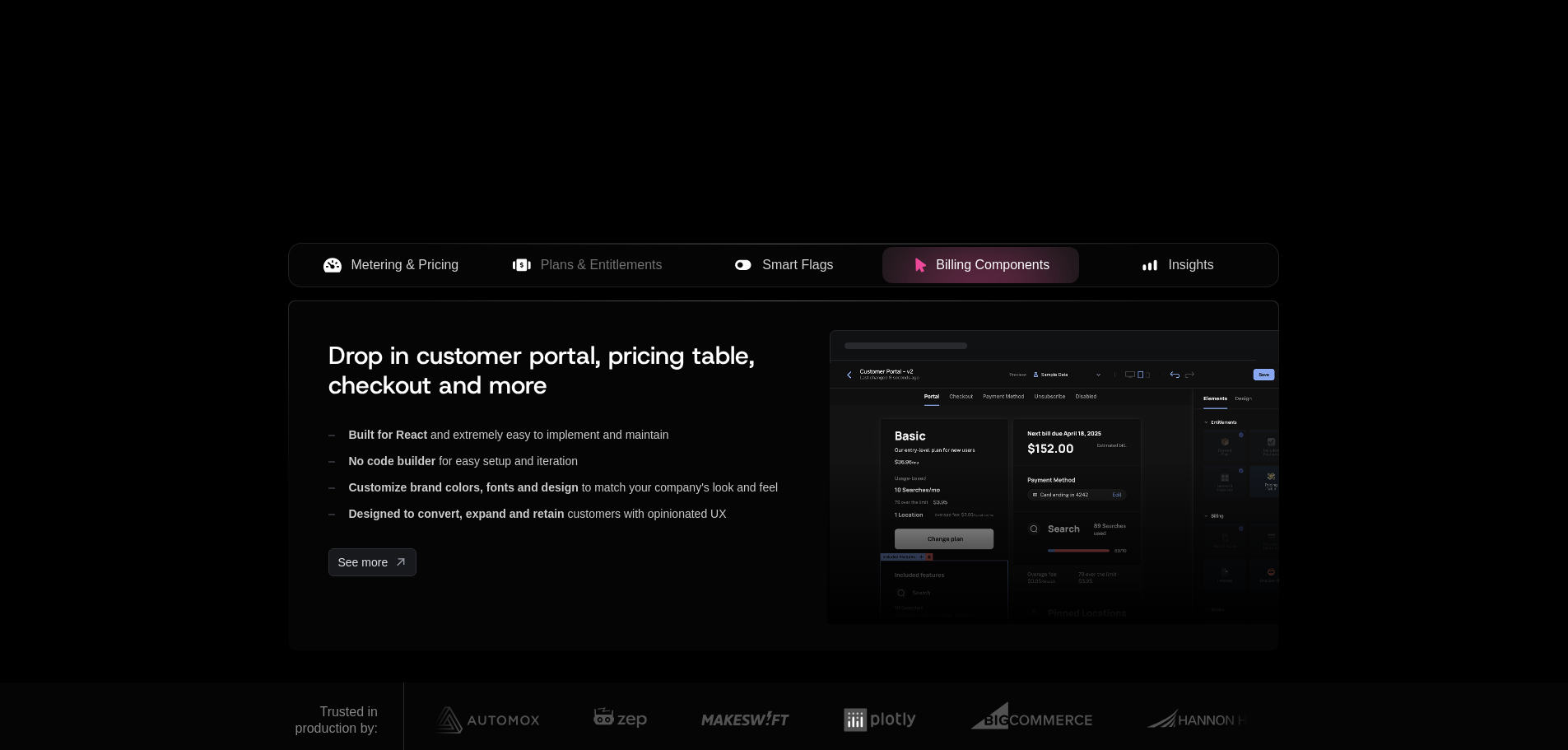
click at [1187, 283] on button "Insights" at bounding box center [1176, 265] width 196 height 36
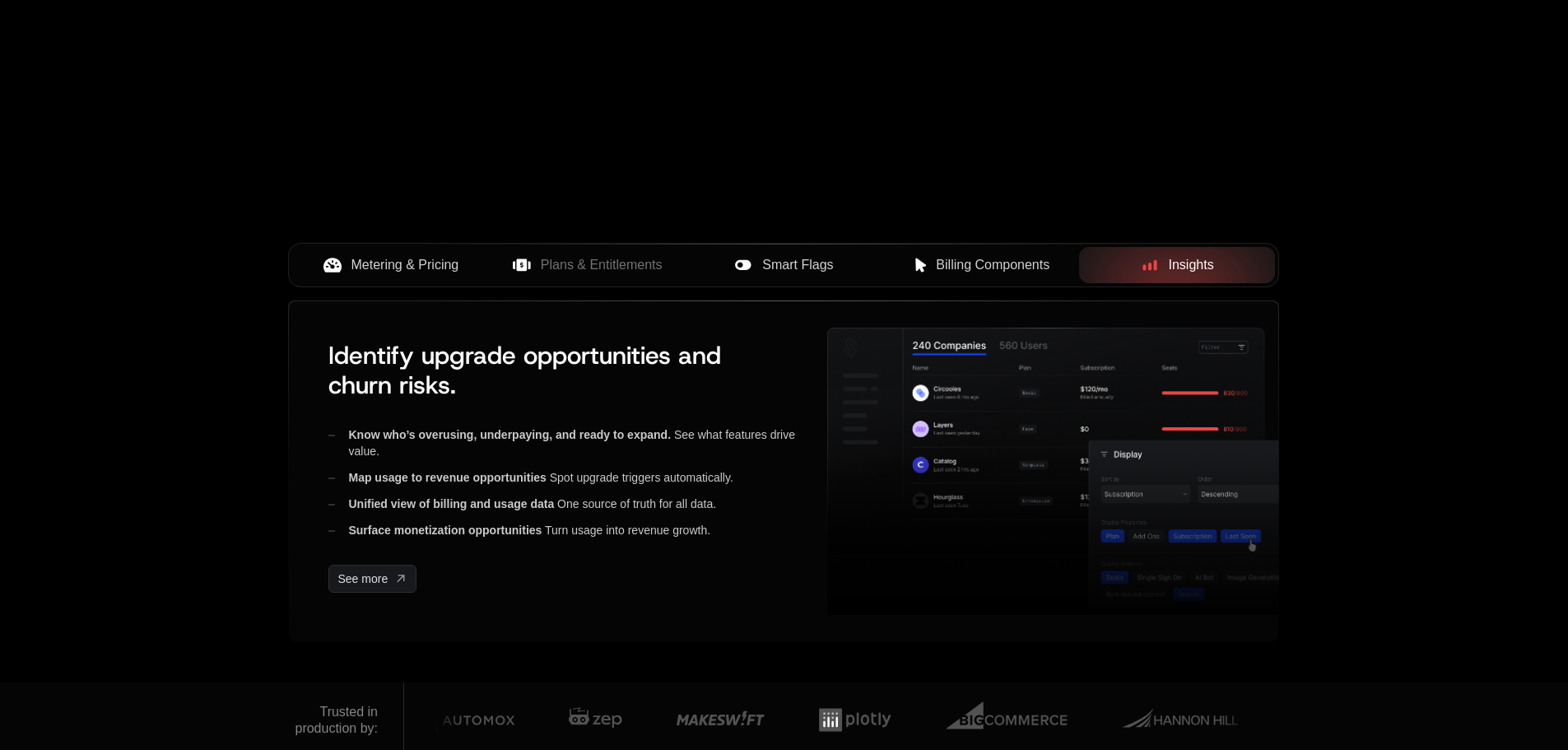
click at [939, 276] on button "Billing Components" at bounding box center [980, 265] width 196 height 36
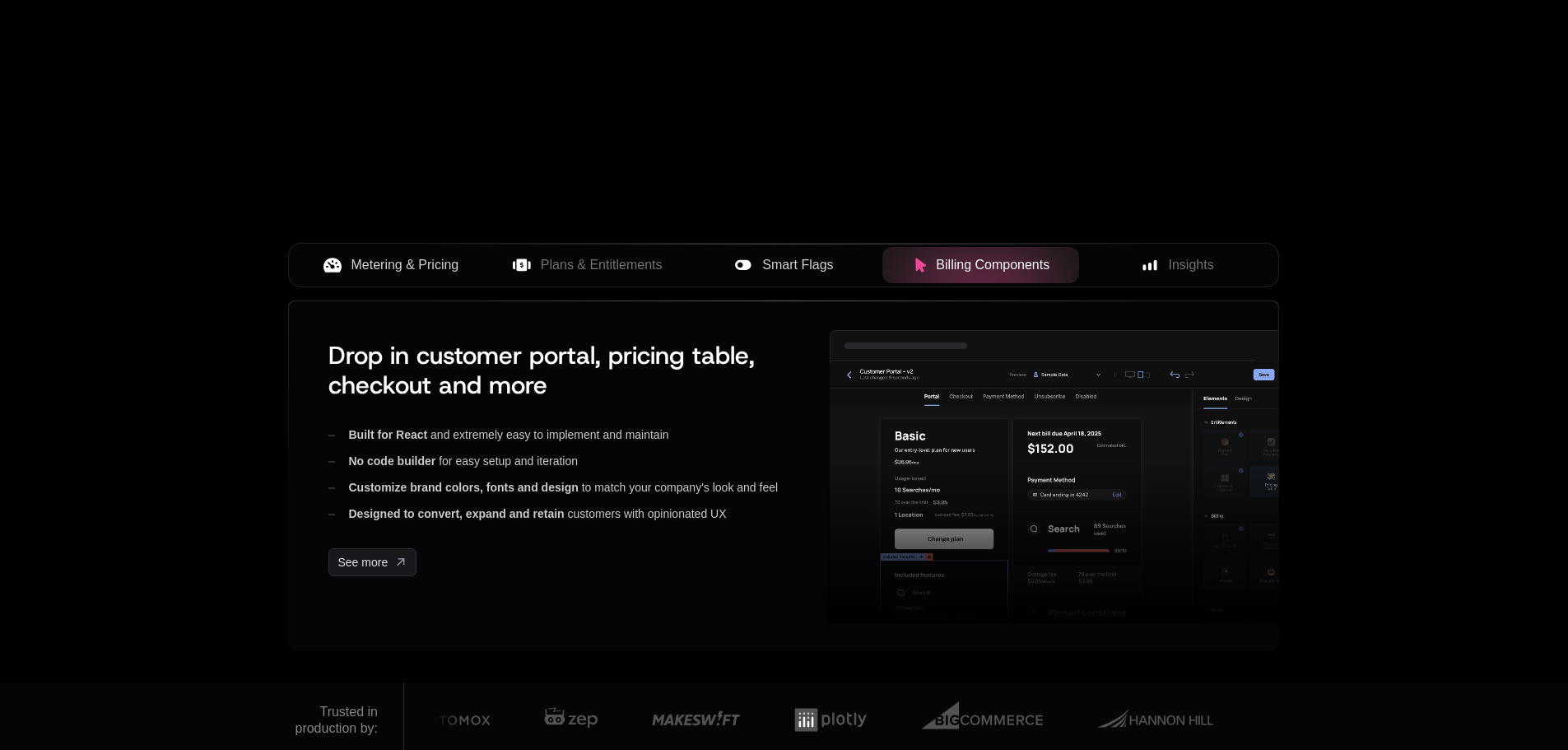
click at [808, 263] on span "Smart Flags" at bounding box center [797, 265] width 71 height 20
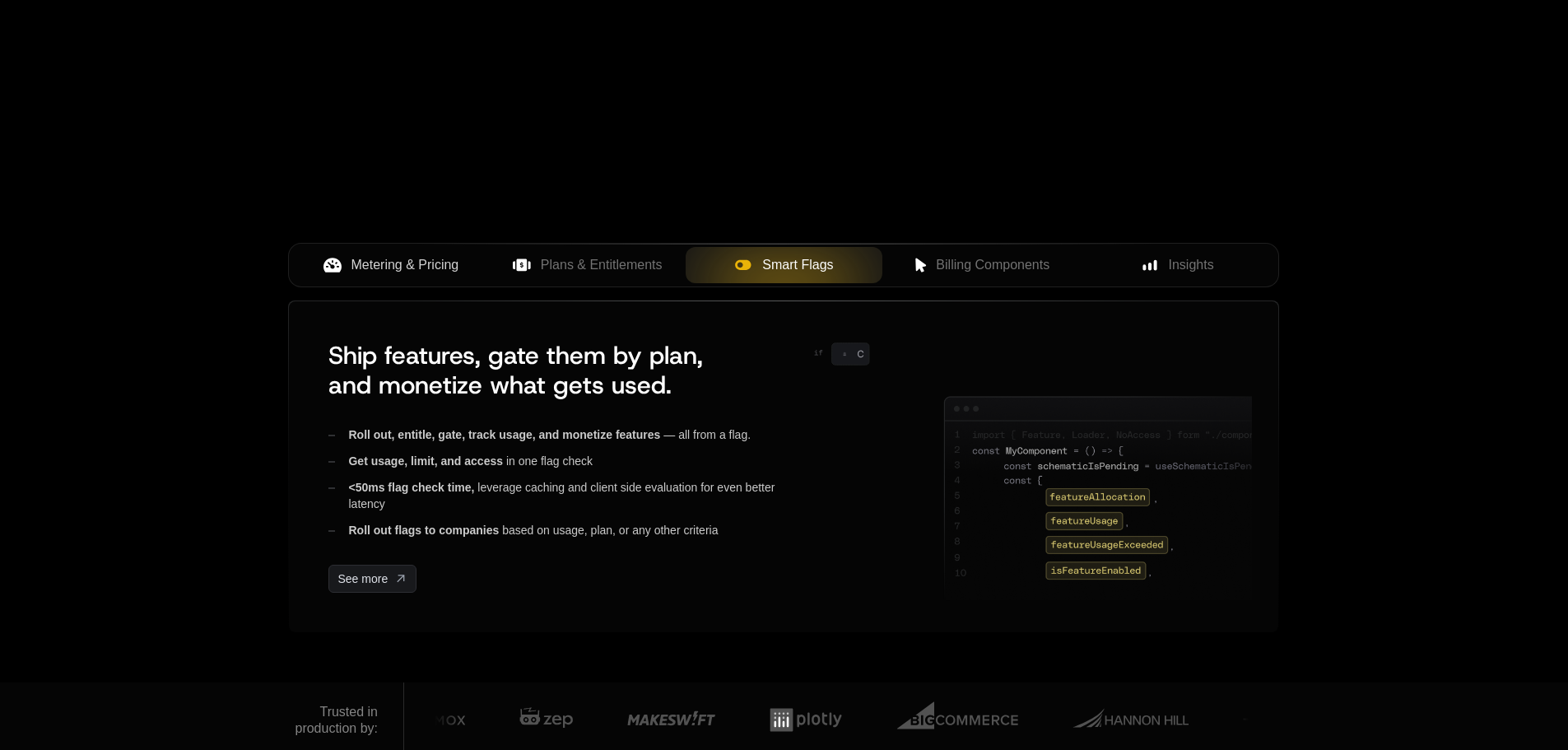
click at [559, 263] on span "Plans & Entitlements" at bounding box center [602, 265] width 122 height 20
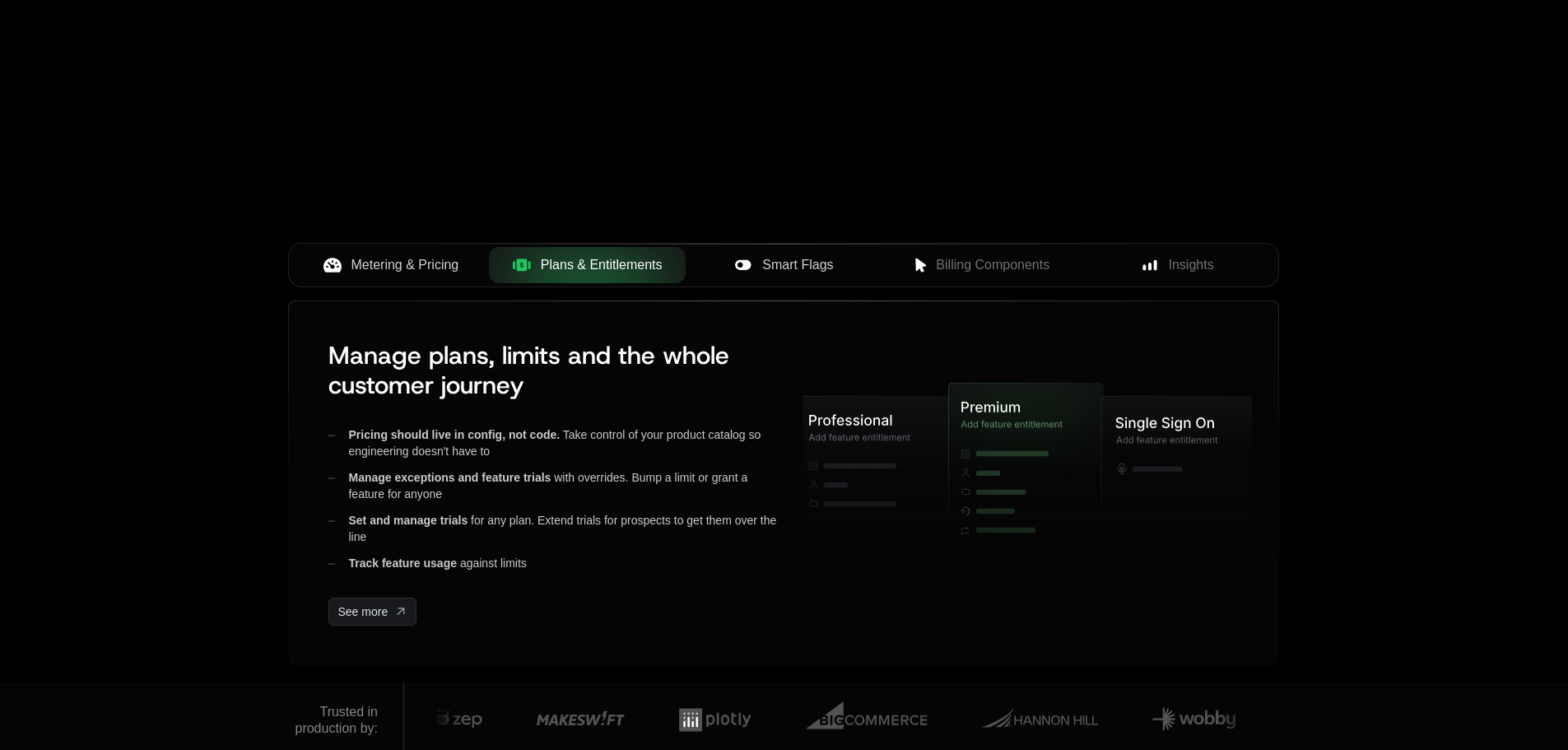
click at [391, 272] on span "Metering & Pricing" at bounding box center [405, 265] width 108 height 20
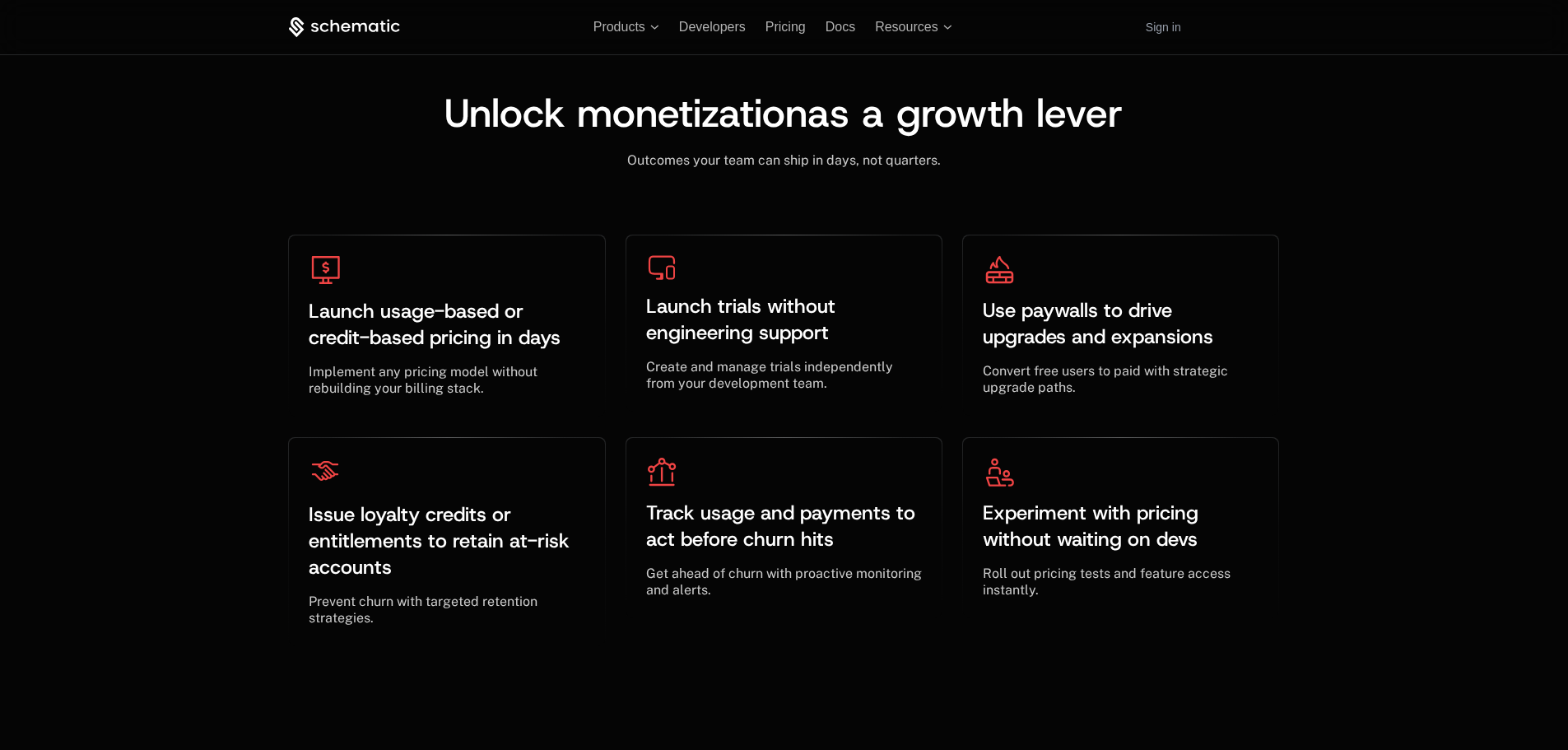
scroll to position [4855, 0]
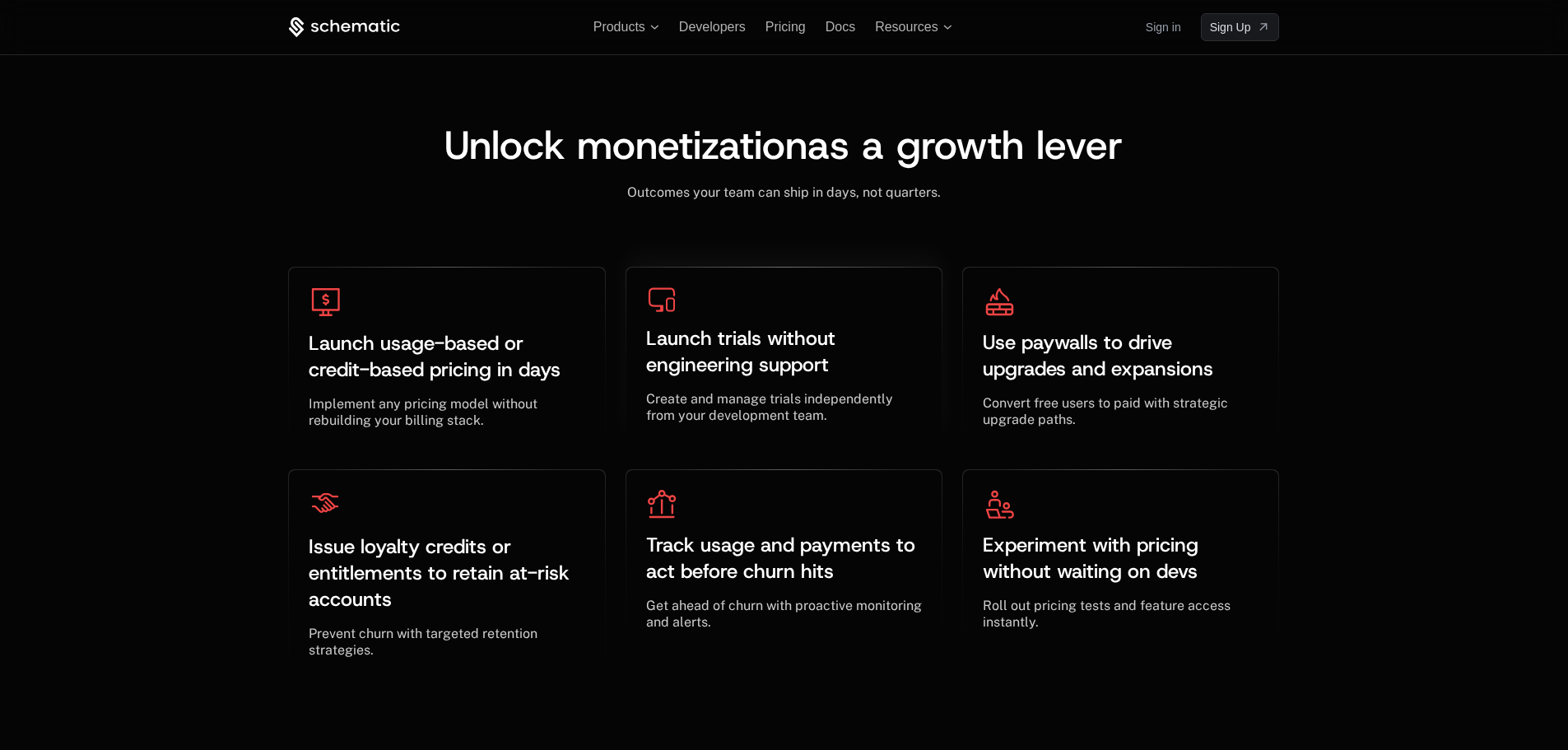
click at [682, 291] on div at bounding box center [783, 300] width 272 height 26
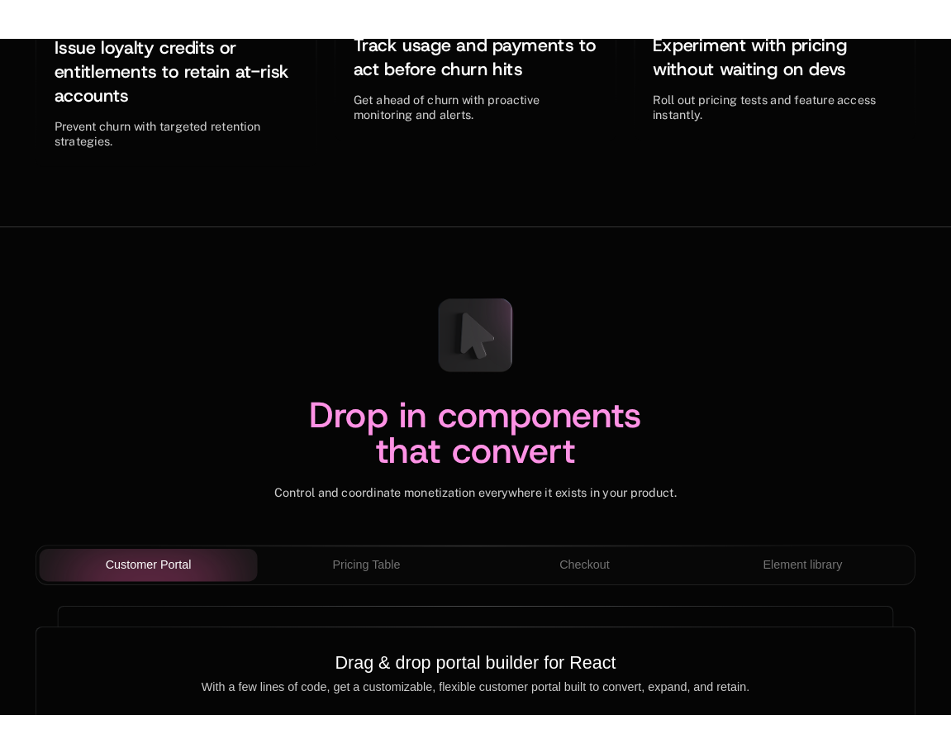
scroll to position [5499, 0]
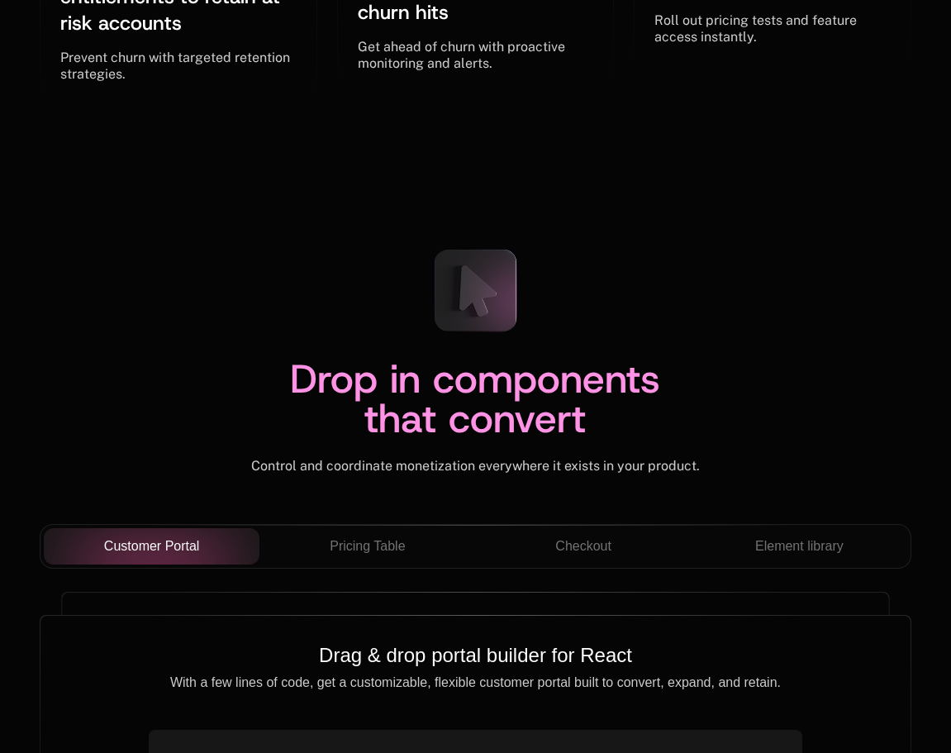
click at [698, 340] on div "Drop in components that convert Control and coordinate monetization everywhere …" at bounding box center [475, 354] width 871 height 239
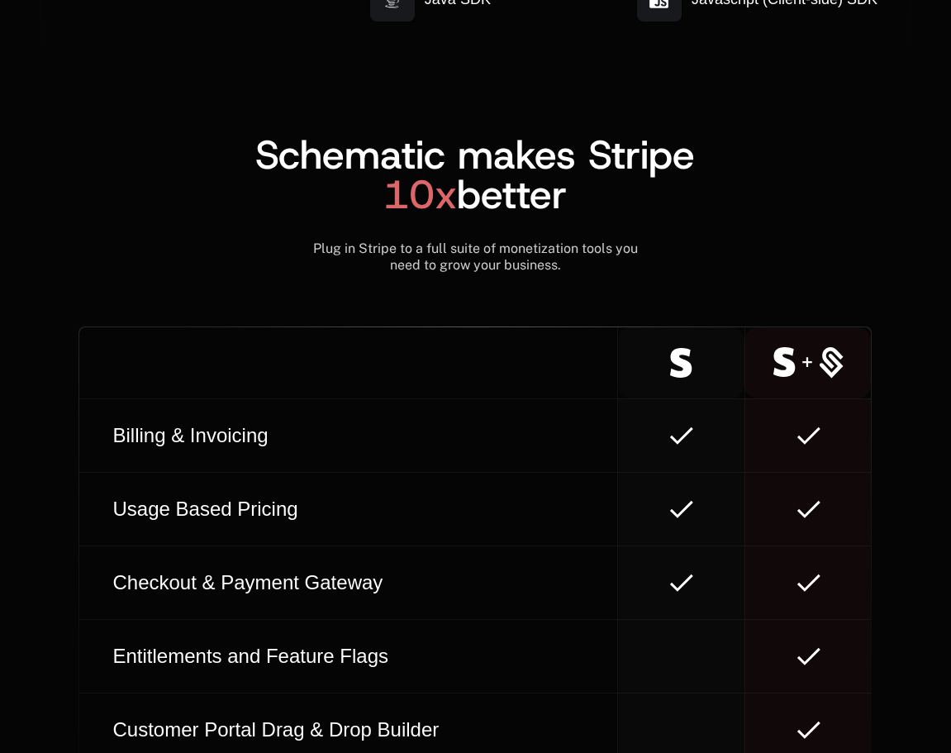
scroll to position [9325, 0]
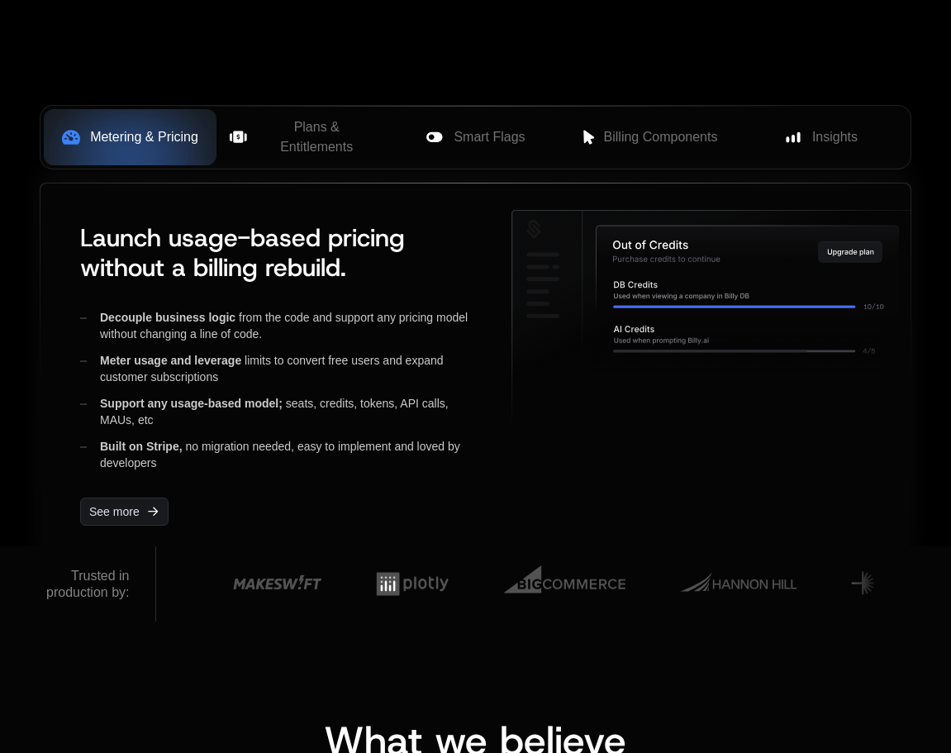
scroll to position [624, 0]
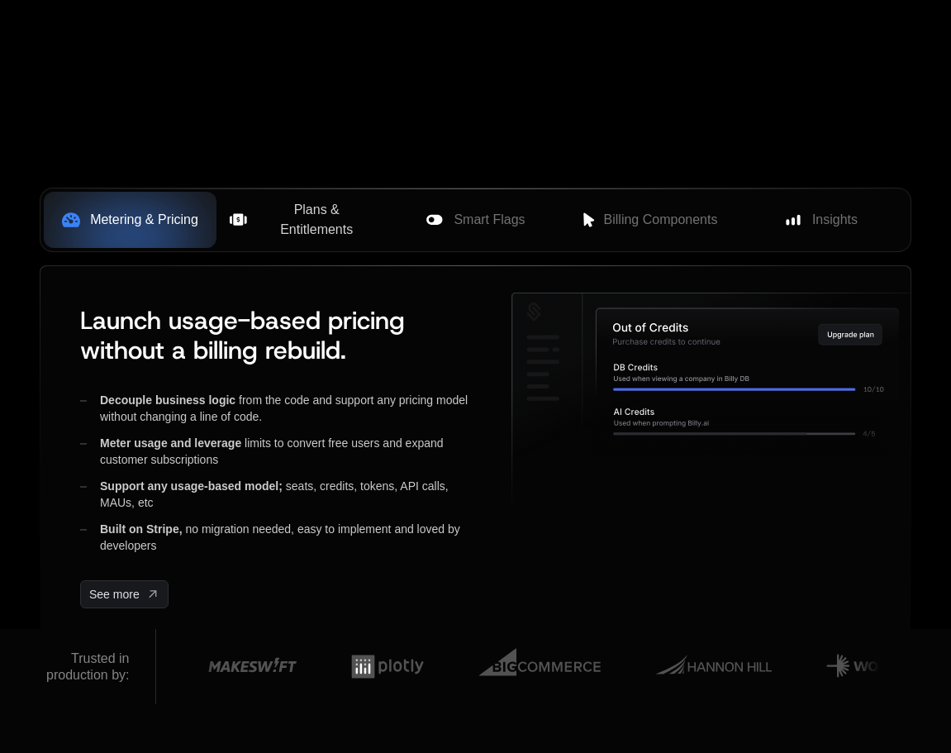
click at [277, 230] on span "Plans & Entitlements" at bounding box center [316, 220] width 119 height 40
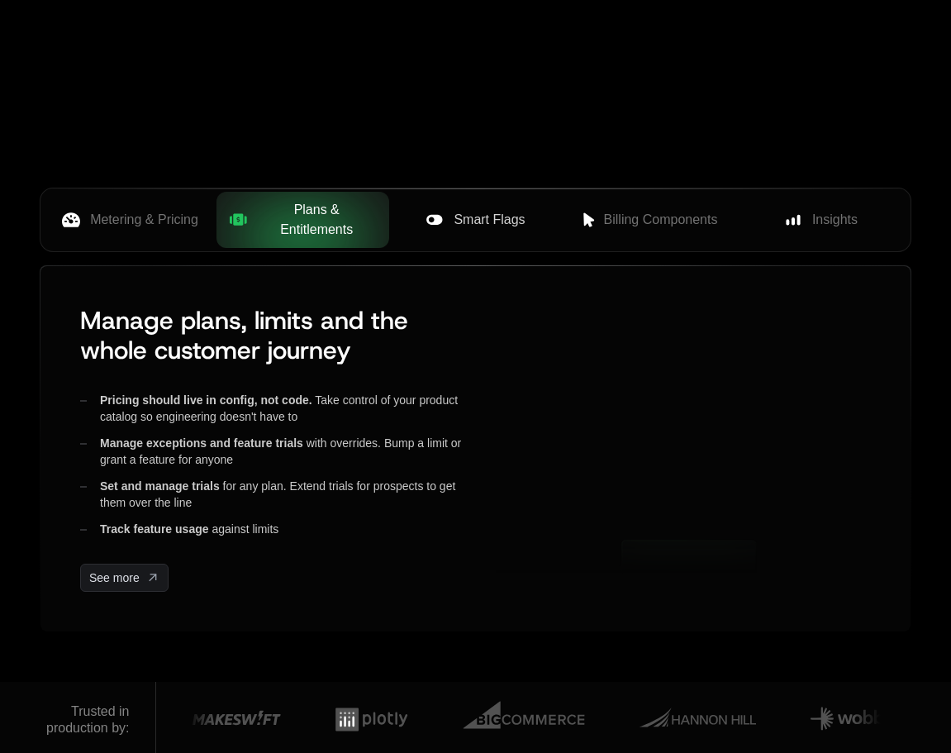
click at [442, 230] on div "Smart Flags" at bounding box center [475, 220] width 146 height 20
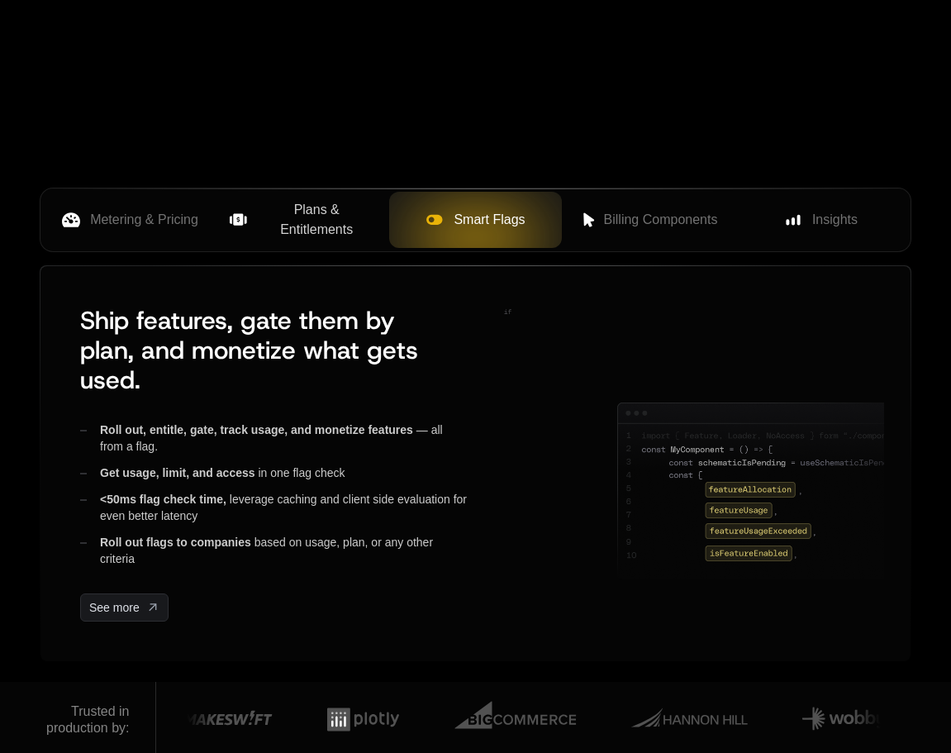
click at [614, 252] on div "Metering & Pricing Plans & Entitlements Smart Flags Billing Components Insights" at bounding box center [475, 220] width 871 height 64
click at [799, 230] on button "Insights" at bounding box center [820, 220] width 173 height 56
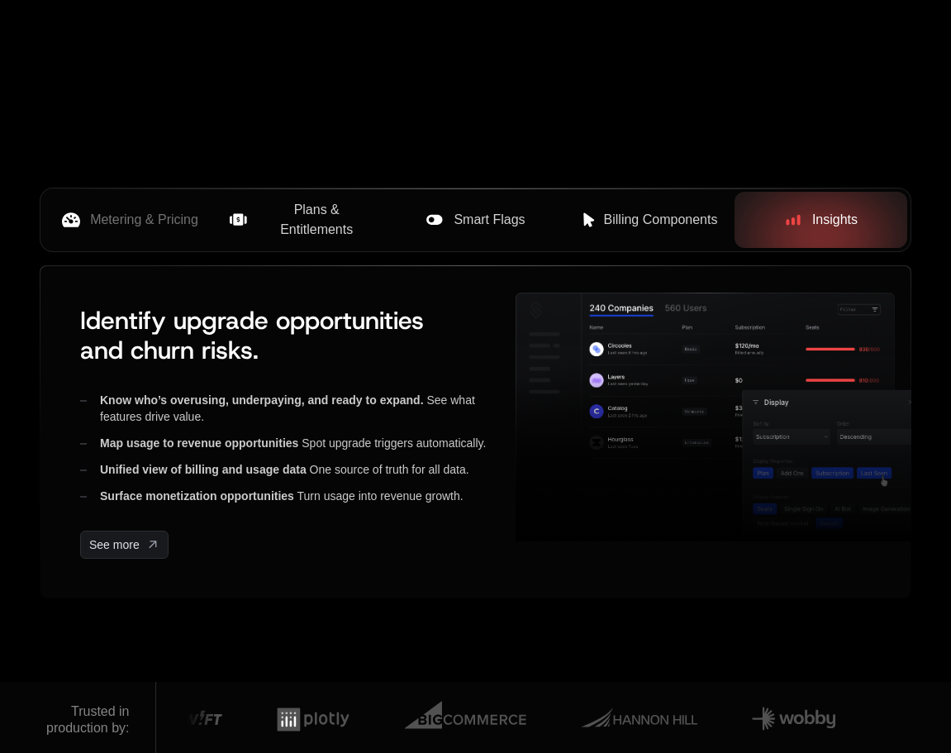
click at [623, 223] on span "Billing Components" at bounding box center [661, 220] width 114 height 20
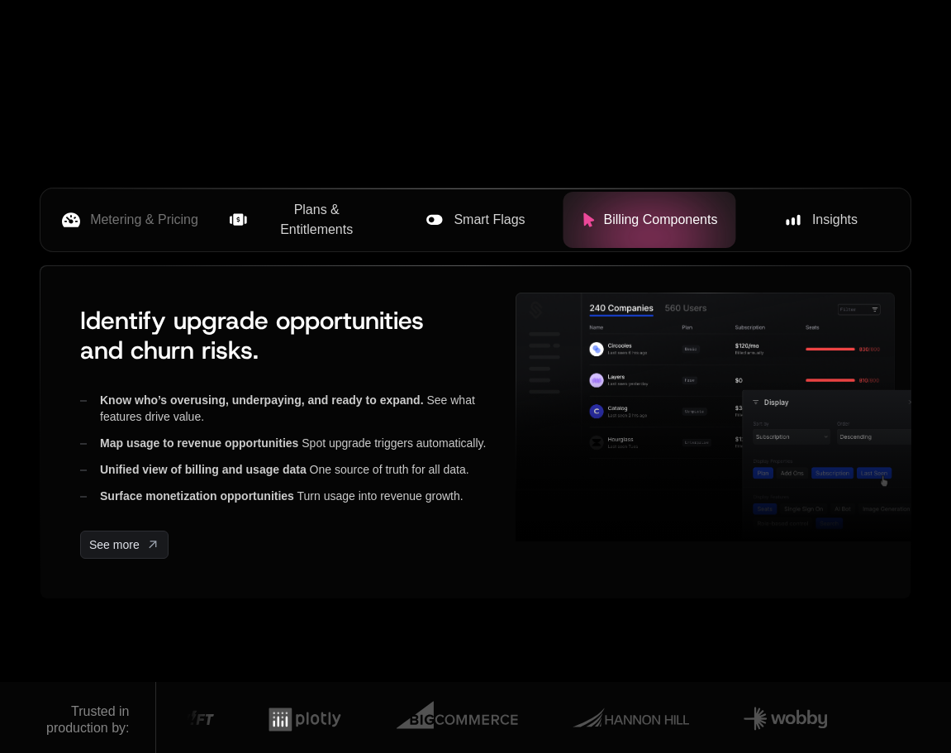
click at [470, 221] on span "Smart Flags" at bounding box center [489, 220] width 71 height 20
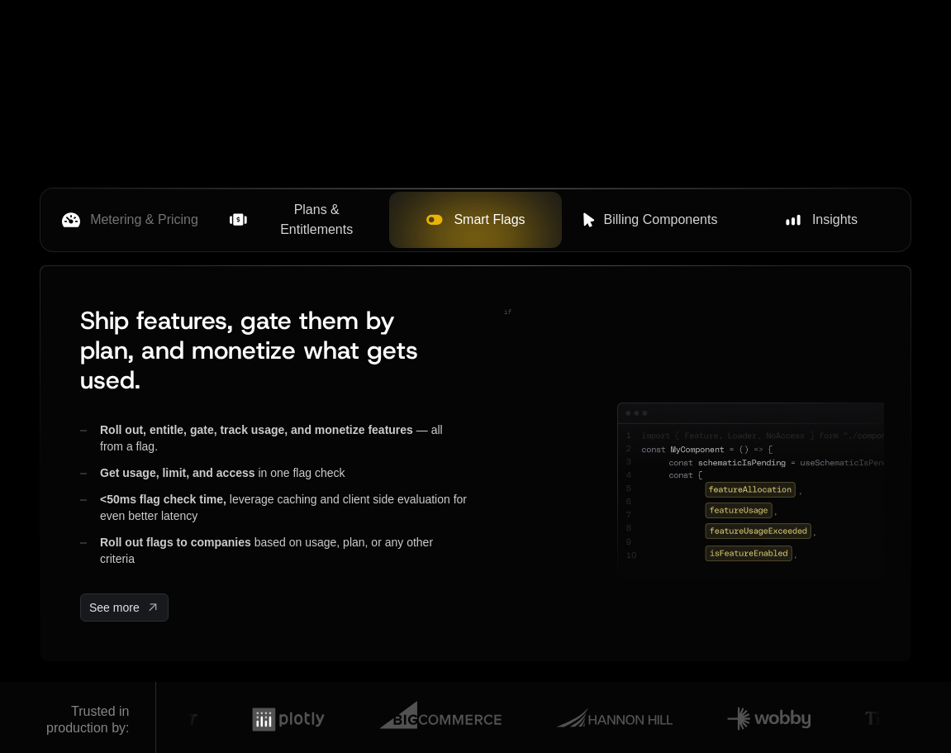
click at [272, 214] on span "Plans & Entitlements" at bounding box center [316, 220] width 119 height 40
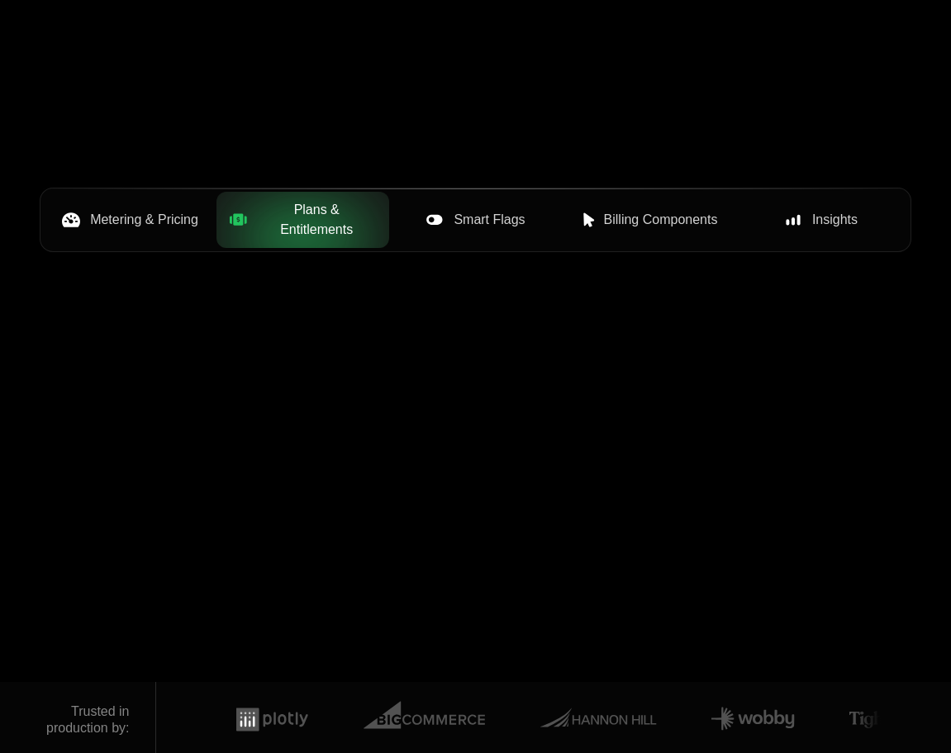
click at [133, 217] on span "Metering & Pricing" at bounding box center [144, 220] width 108 height 20
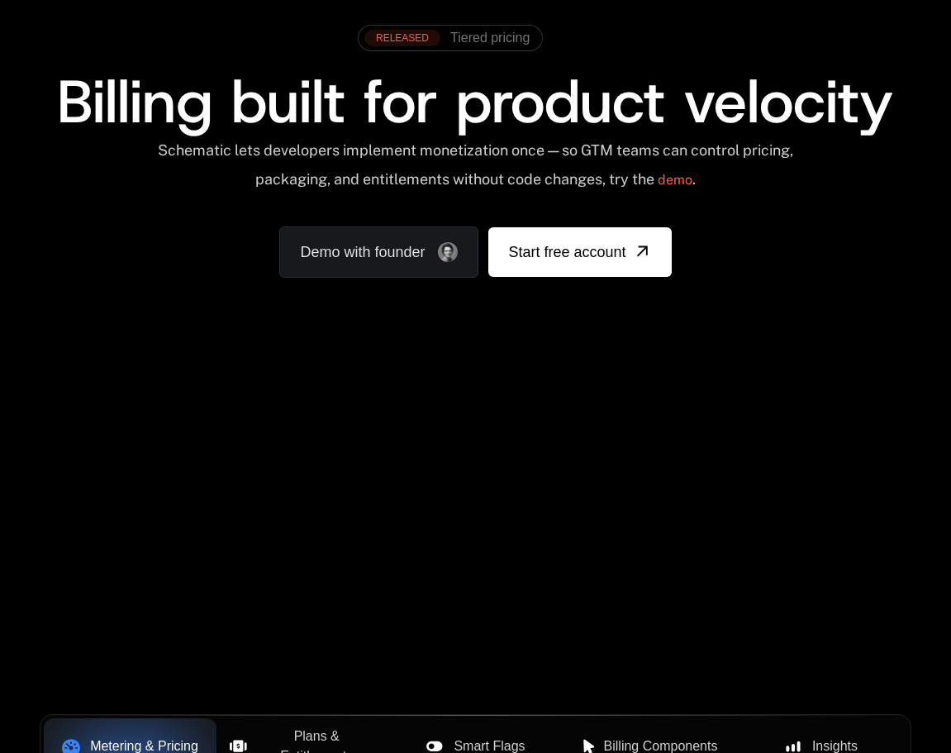
scroll to position [0, 0]
